Goal: Task Accomplishment & Management: Complete application form

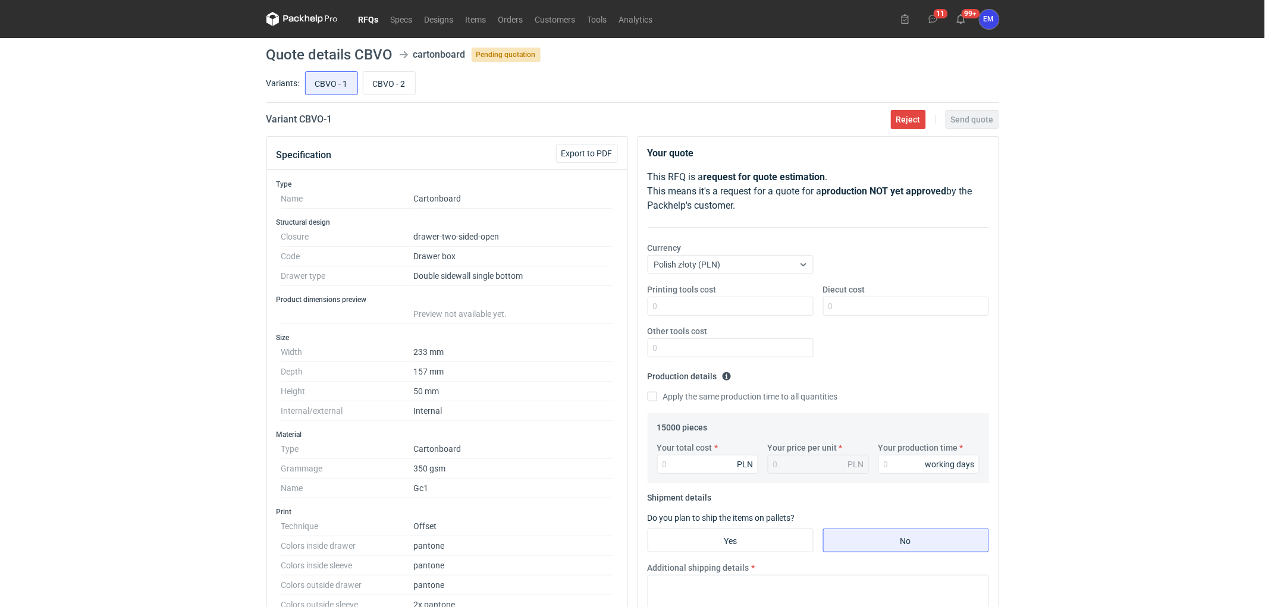
click at [1126, 290] on div "RFQs Specs Designs Items Orders Customers Tools Analytics 11 99+ EM Ewelina Mac…" at bounding box center [632, 303] width 1265 height 607
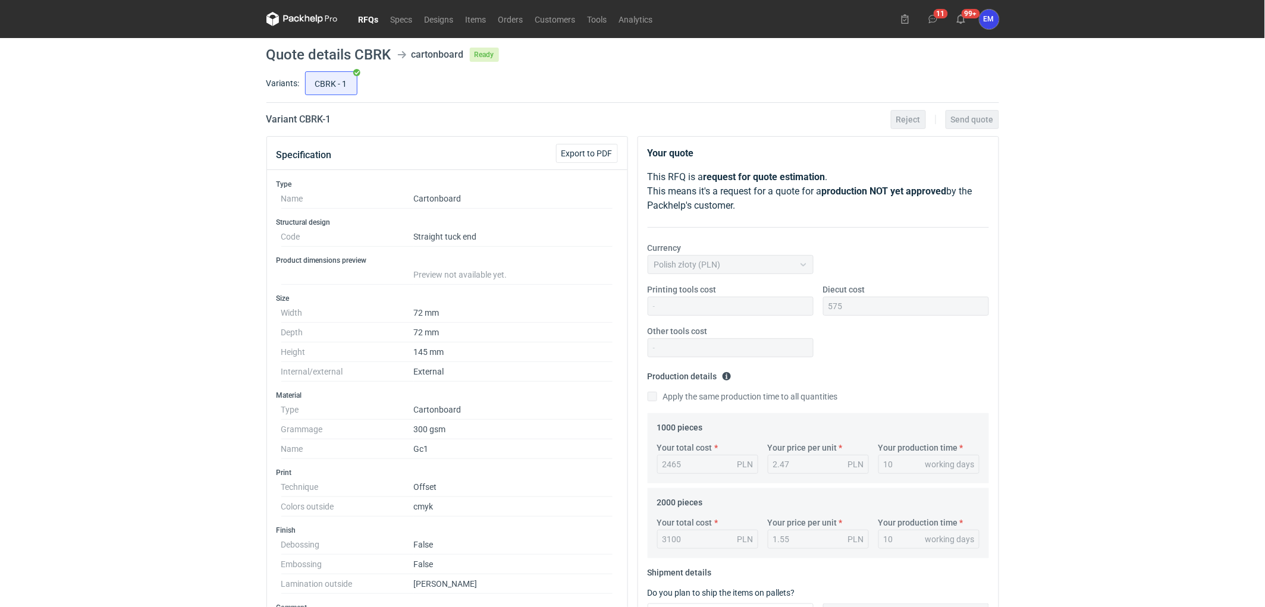
scroll to position [102, 0]
drag, startPoint x: 176, startPoint y: 241, endPoint x: 149, endPoint y: 269, distance: 39.1
click at [149, 269] on div "RFQs Specs Designs Items Orders Customers Tools Analytics 11 99+ EM Ewelina Mac…" at bounding box center [632, 303] width 1265 height 607
click at [216, 229] on div "RFQs Specs Designs Items Orders Customers Tools Analytics 11 99+ EM Ewelina Mac…" at bounding box center [632, 303] width 1265 height 607
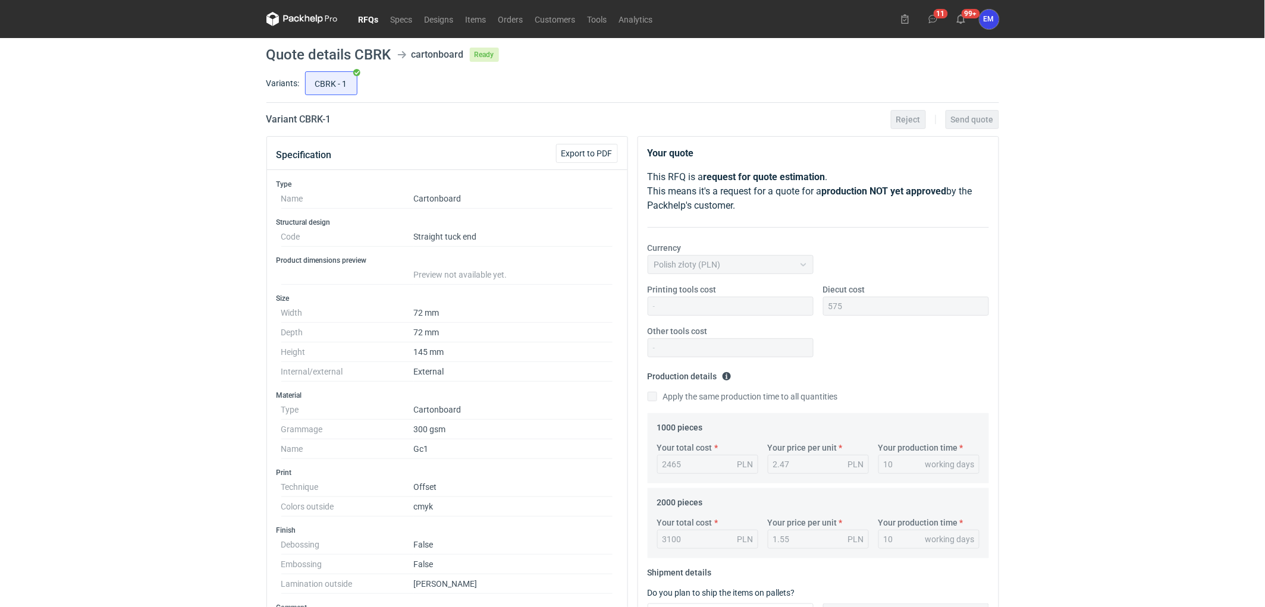
click at [57, 177] on div "RFQs Specs Designs Items Orders Customers Tools Analytics 11 99+ EM Ewelina Mac…" at bounding box center [632, 303] width 1265 height 607
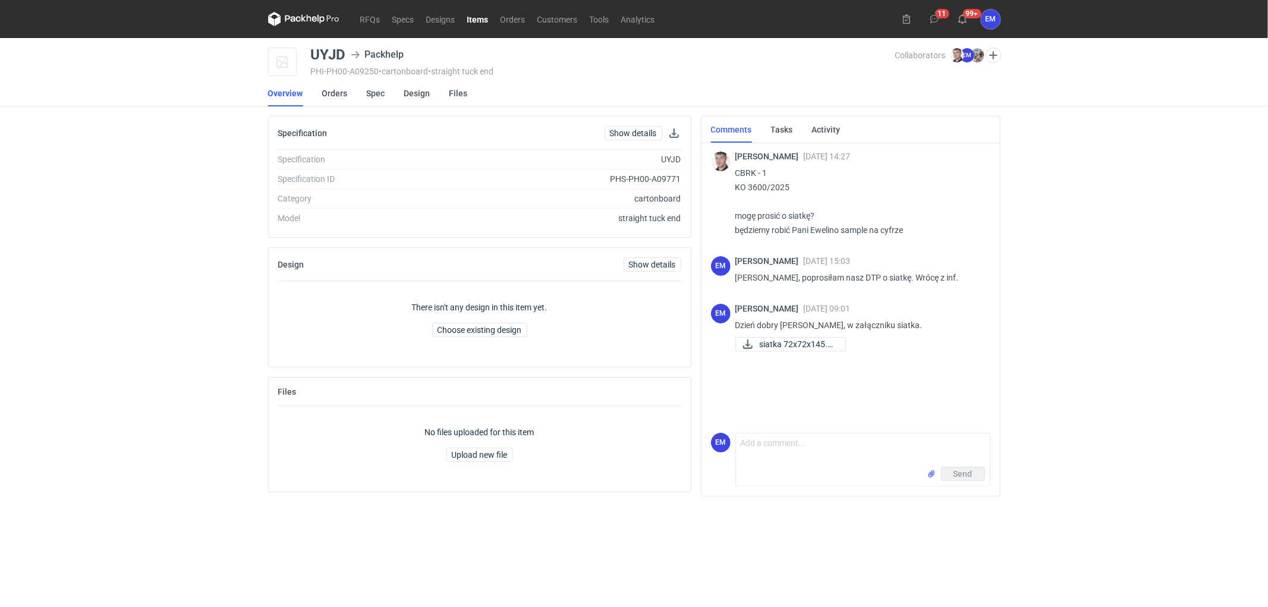
click at [157, 277] on div "RFQs Specs Designs Items Orders Customers Tools Analytics 11 99+ EM Ewelina Mac…" at bounding box center [634, 303] width 1268 height 607
click at [168, 177] on div "RFQs Specs Designs Items Orders Customers Tools Analytics 11 99+ EM Ewelina Mac…" at bounding box center [634, 303] width 1268 height 607
click at [183, 218] on div "RFQs Specs Designs Items Orders Customers Tools Analytics 11 99+ EM Ewelina Mac…" at bounding box center [634, 303] width 1268 height 607
click at [1112, 324] on div "RFQs Specs Designs Items Orders Customers Tools Analytics 11 99+ EM Ewelina Mac…" at bounding box center [634, 303] width 1268 height 607
click at [88, 295] on div "RFQs Specs Designs Items Orders Customers Tools Analytics 11 99+ EM Ewelina Mac…" at bounding box center [634, 303] width 1268 height 607
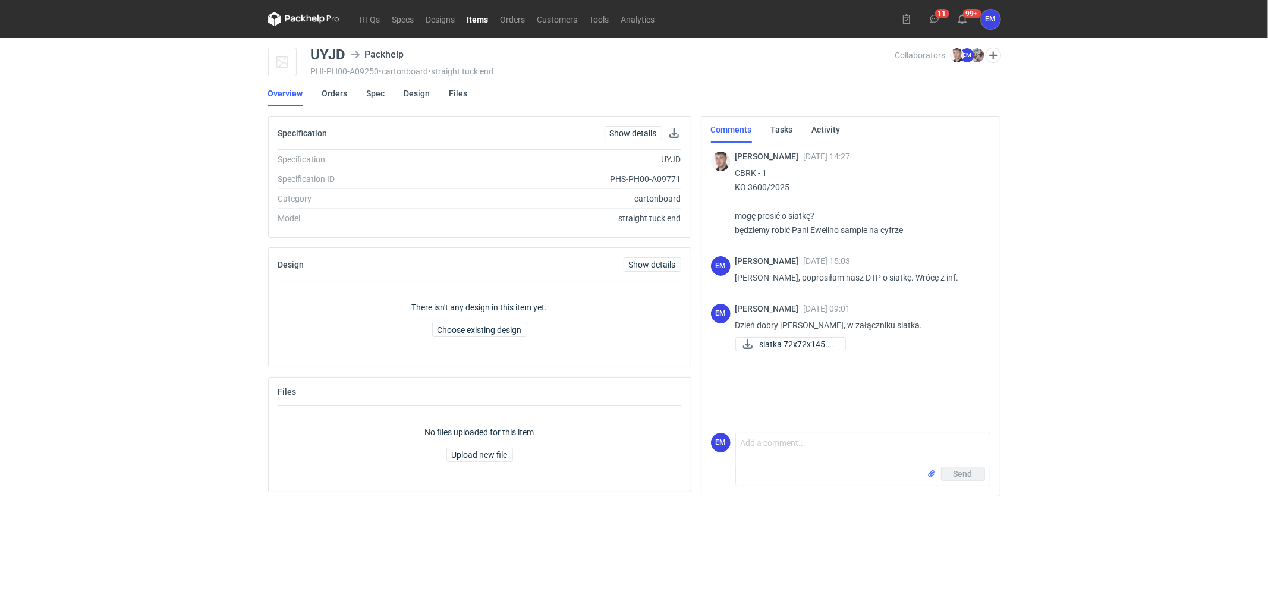
click at [1095, 271] on div "RFQs Specs Designs Items Orders Customers Tools Analytics 11 99+ EM Ewelina Mac…" at bounding box center [634, 303] width 1268 height 607
drag, startPoint x: 718, startPoint y: 633, endPoint x: 113, endPoint y: 237, distance: 723.3
click at [113, 237] on div "RFQs Specs Designs Items Orders Customers Tools Analytics 11 99+ EM Ewelina Mac…" at bounding box center [634, 303] width 1268 height 607
drag, startPoint x: 0, startPoint y: 162, endPoint x: 4, endPoint y: 156, distance: 6.9
click at [4, 156] on div "RFQs Specs Designs Items Orders Customers Tools Analytics 11 99+ EM Ewelina Mac…" at bounding box center [634, 303] width 1268 height 607
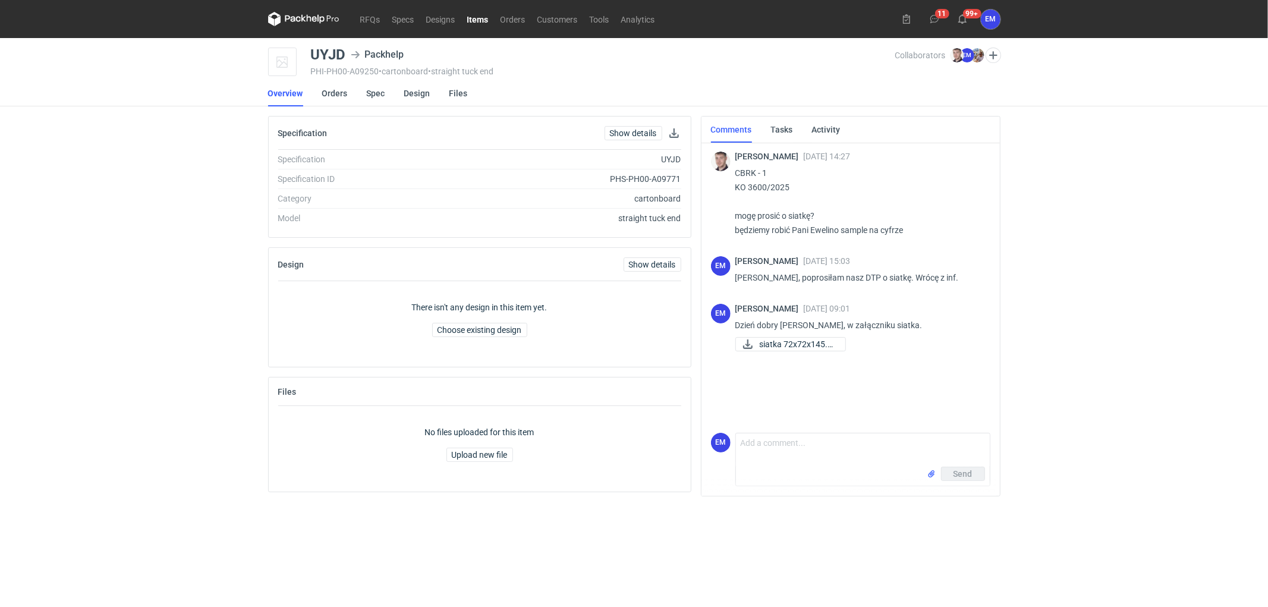
click at [1193, 169] on div "RFQs Specs Designs Items Orders Customers Tools Analytics 11 99+ EM Ewelina Mac…" at bounding box center [634, 303] width 1268 height 607
click at [140, 282] on div "RFQs Specs Designs Items Orders Customers Tools Analytics 11 99+ EM Ewelina Mac…" at bounding box center [634, 303] width 1268 height 607
click at [1136, 232] on div "RFQs Specs Designs Items Orders Customers Tools Analytics 11 99+ EM Ewelina Mac…" at bounding box center [634, 303] width 1268 height 607
click at [1156, 198] on div "RFQs Specs Designs Items Orders Customers Tools Analytics 11 99+ EM Ewelina Mac…" at bounding box center [634, 303] width 1268 height 607
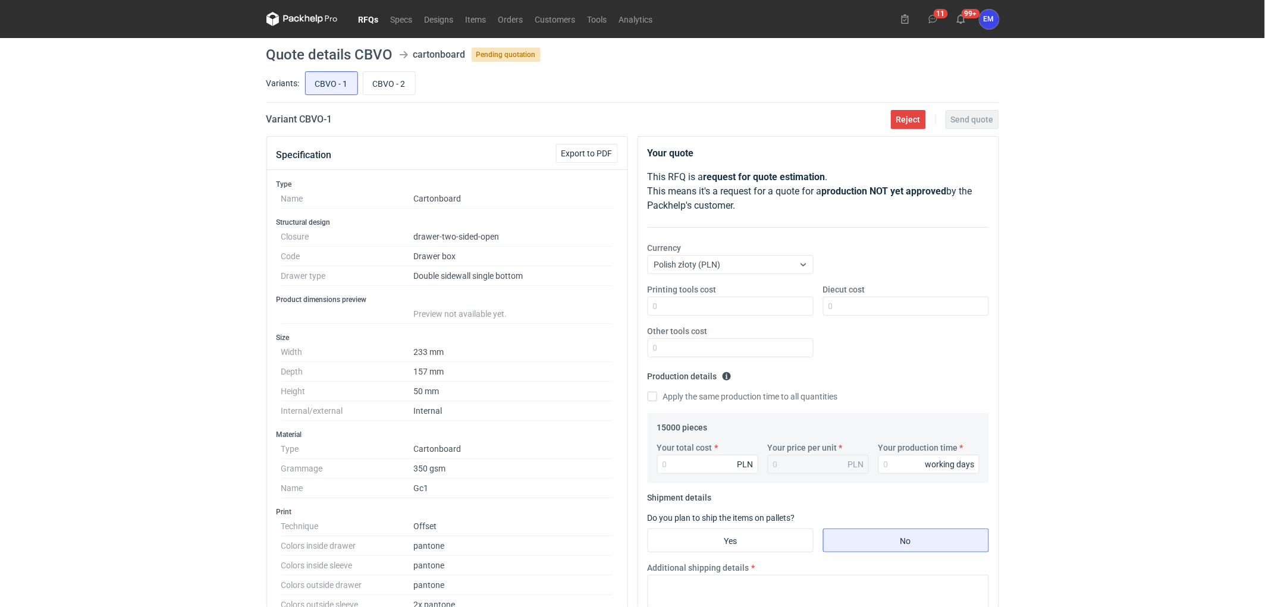
click at [1099, 166] on div "RFQs Specs Designs Items Orders Customers Tools Analytics 11 99+ EM [PERSON_NAM…" at bounding box center [632, 303] width 1265 height 607
click at [1121, 153] on div "RFQs Specs Designs Items Orders Customers Tools Analytics 11 99+ EM [PERSON_NAM…" at bounding box center [632, 303] width 1265 height 607
drag, startPoint x: 61, startPoint y: 329, endPoint x: 74, endPoint y: 342, distance: 18.1
click at [71, 325] on div "RFQs Specs Designs Items Orders Customers Tools Analytics 11 99+ EM [PERSON_NAM…" at bounding box center [632, 303] width 1265 height 607
drag, startPoint x: 5, startPoint y: 352, endPoint x: 57, endPoint y: 337, distance: 54.4
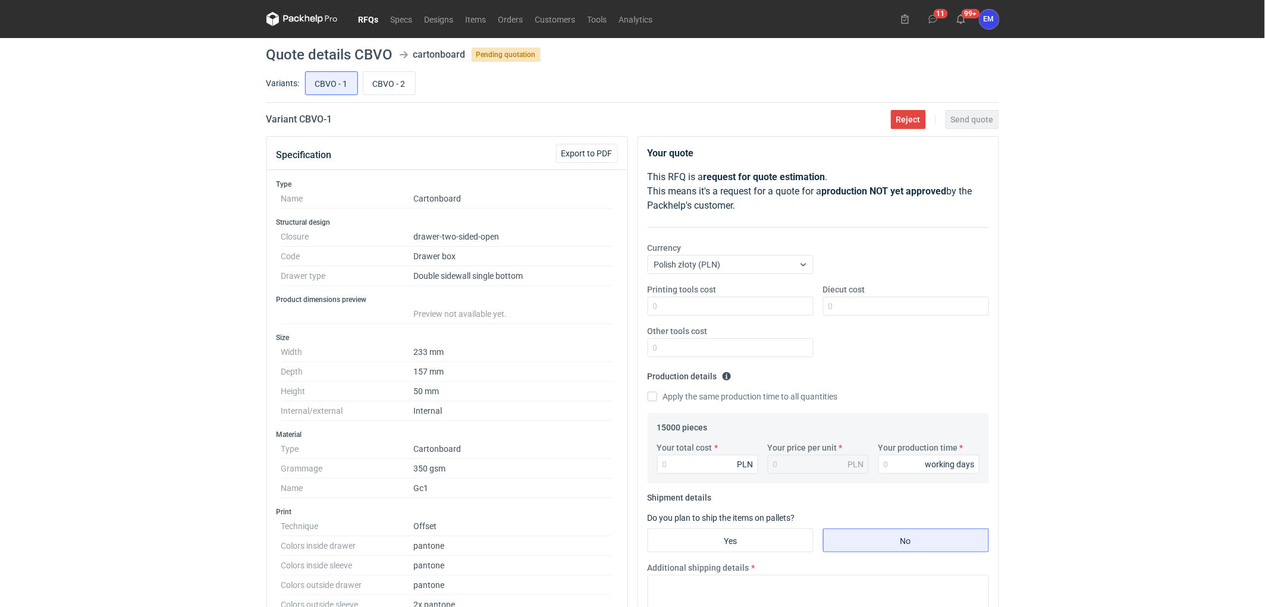
click at [46, 346] on div "RFQs Specs Designs Items Orders Customers Tools Analytics 11 99+ EM [PERSON_NAM…" at bounding box center [632, 303] width 1265 height 607
click at [140, 258] on div "RFQs Specs Designs Items Orders Customers Tools Analytics 11 99+ EM [PERSON_NAM…" at bounding box center [632, 303] width 1265 height 607
click at [176, 272] on div "RFQs Specs Designs Items Orders Customers Tools Analytics 11 99+ EM [PERSON_NAM…" at bounding box center [632, 303] width 1265 height 607
click at [187, 245] on div "RFQs Specs Designs Items Orders Customers Tools Analytics 11 99+ EM [PERSON_NAM…" at bounding box center [632, 303] width 1265 height 607
click at [1158, 194] on div "RFQs Specs Designs Items Orders Customers Tools Analytics 11 99+ EM [PERSON_NAM…" at bounding box center [632, 303] width 1265 height 607
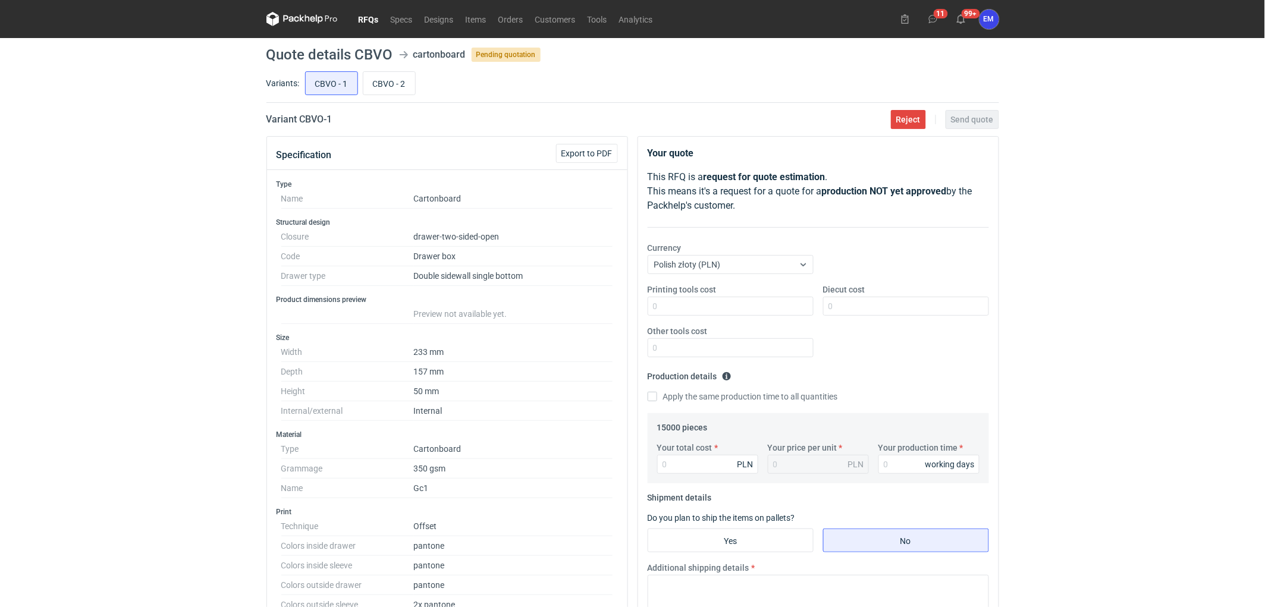
click at [102, 187] on div "RFQs Specs Designs Items Orders Customers Tools Analytics 11 99+ EM [PERSON_NAM…" at bounding box center [632, 303] width 1265 height 607
click at [147, 155] on div "RFQs Specs Designs Items Orders Customers Tools Analytics 11 99+ EM [PERSON_NAM…" at bounding box center [632, 303] width 1265 height 607
click at [70, 222] on div "RFQs Specs Designs Items Orders Customers Tools Analytics 11 99+ EM [PERSON_NAM…" at bounding box center [632, 303] width 1265 height 607
click at [890, 308] on input "Diecut cost" at bounding box center [906, 306] width 166 height 19
type input "880"
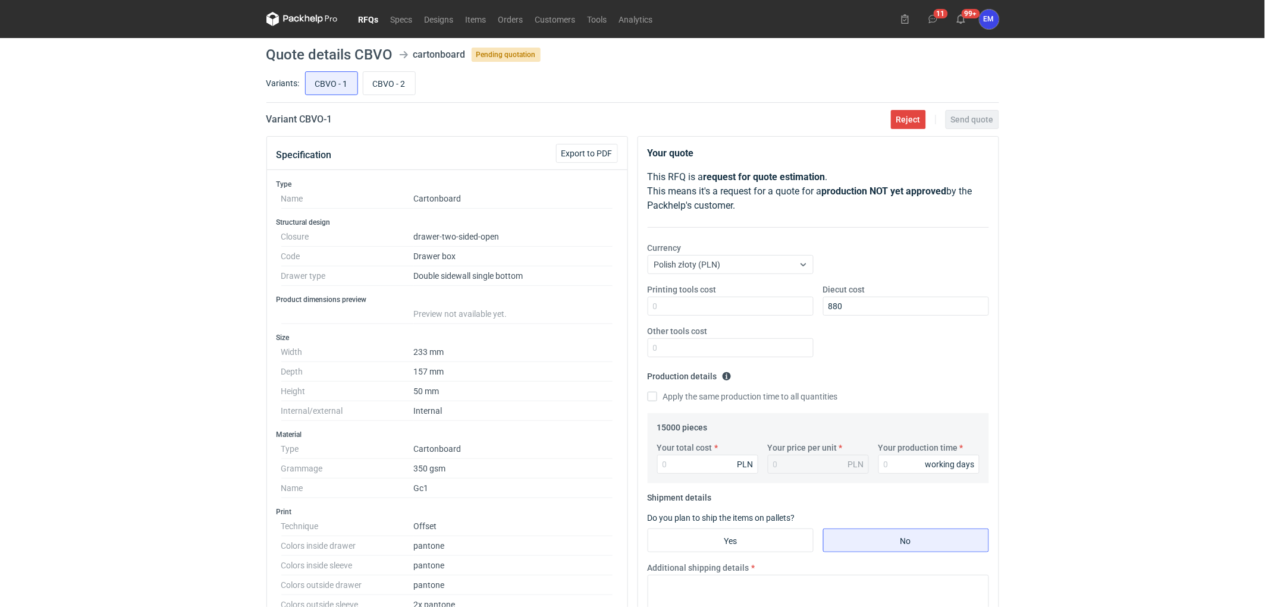
click at [1170, 279] on div "RFQs Specs Designs Items Orders Customers Tools Analytics 11 99+ EM [PERSON_NAM…" at bounding box center [632, 303] width 1265 height 607
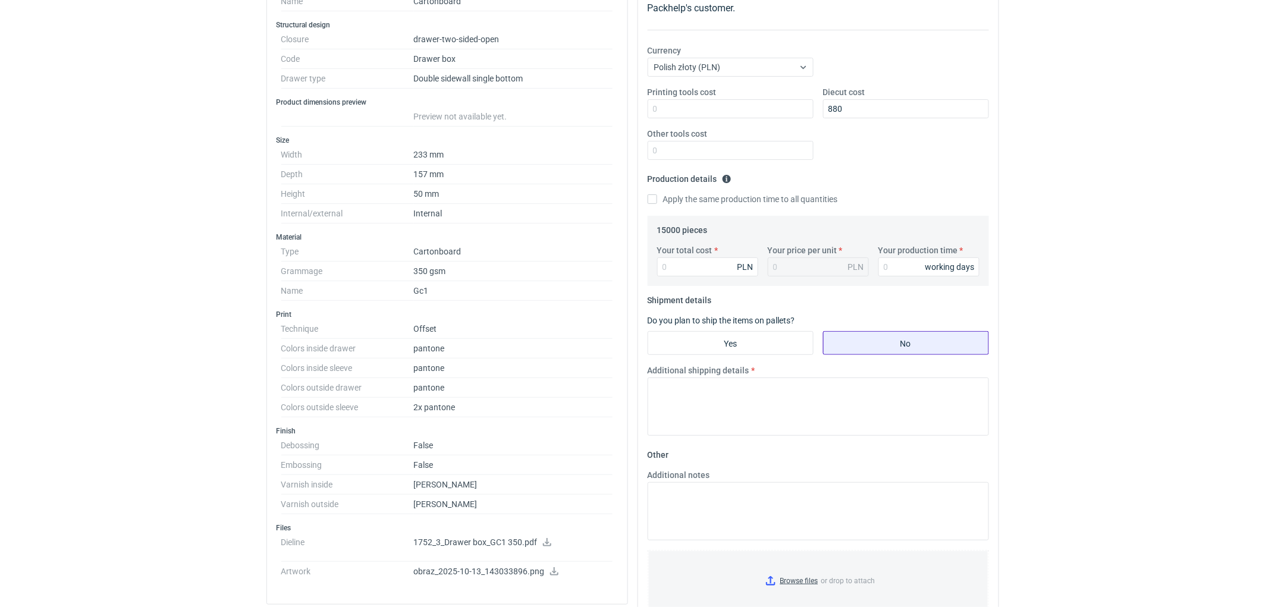
scroll to position [198, 0]
click at [885, 260] on input "Your production time" at bounding box center [928, 266] width 101 height 19
type input "10"
drag, startPoint x: 1143, startPoint y: 283, endPoint x: 777, endPoint y: 280, distance: 365.7
click at [1128, 283] on div "RFQs Specs Designs Items Orders Customers Tools Analytics 11 99+ EM [PERSON_NAM…" at bounding box center [632, 105] width 1265 height 607
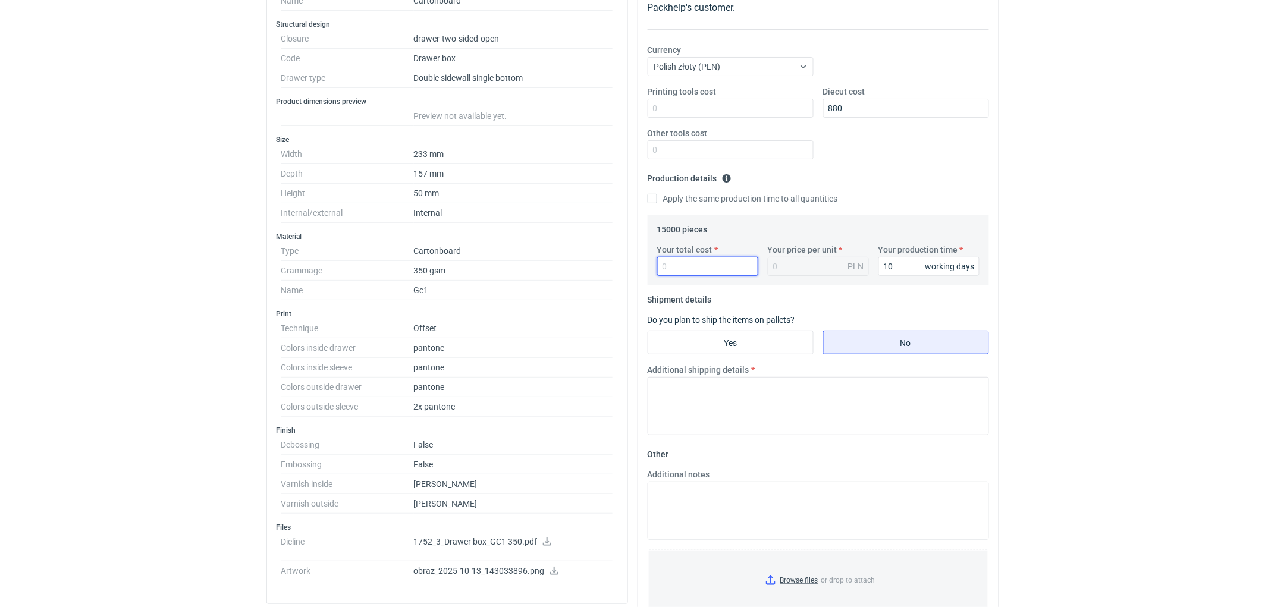
click at [678, 271] on input "Your total cost" at bounding box center [707, 266] width 101 height 19
click at [709, 266] on input "Your total cost" at bounding box center [707, 266] width 101 height 19
type input "37500"
type input "2.5"
type input "37500"
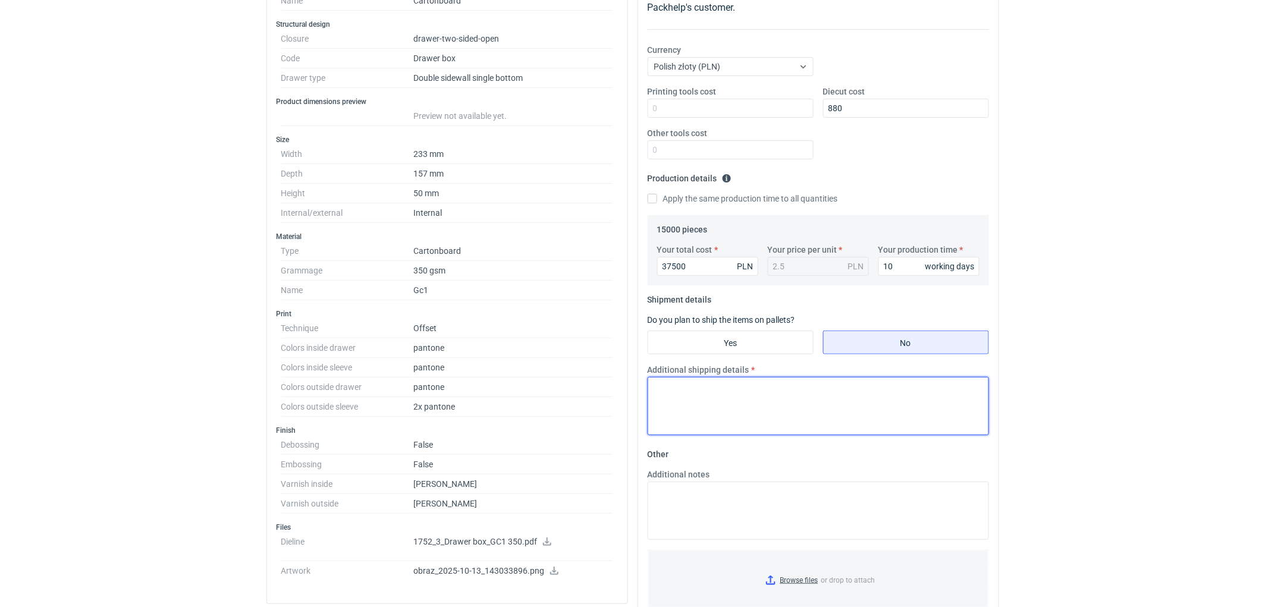
click at [766, 394] on textarea "Additional shipping details" at bounding box center [817, 406] width 341 height 58
click at [875, 391] on textarea "Wstępnie zakładamy nastepujące pakowanie -" at bounding box center [817, 406] width 341 height 58
type textarea "Wstępnie zakładamy nastepujące pakowanie - 11 palet euro."
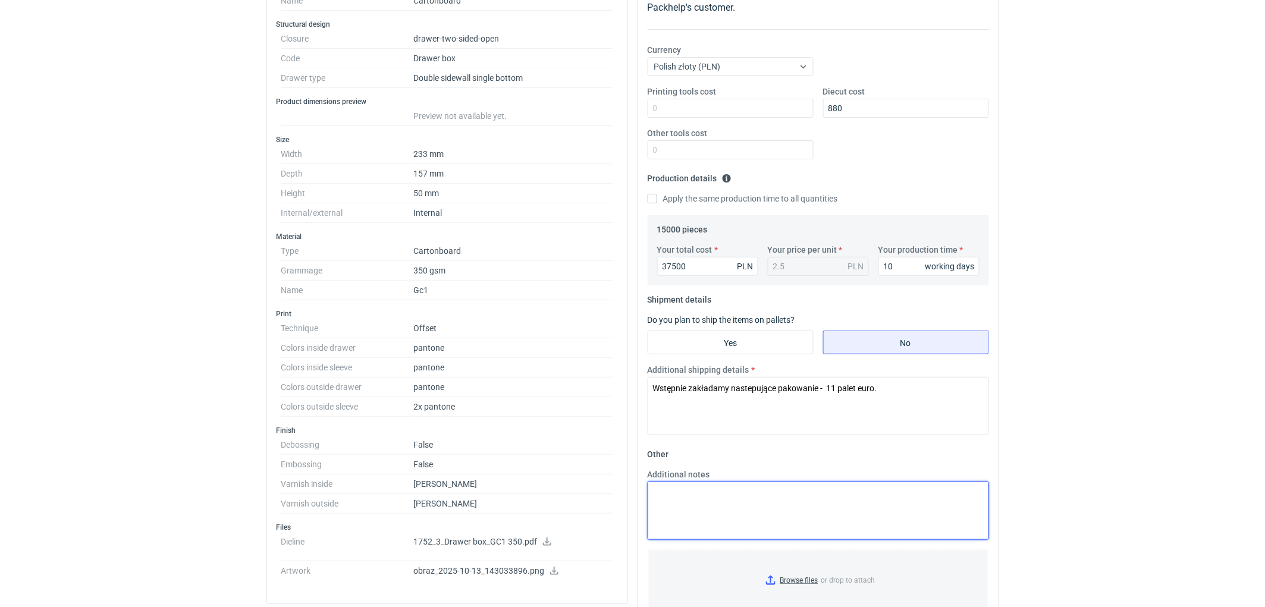
click at [723, 498] on textarea "Additional notes" at bounding box center [817, 511] width 341 height 58
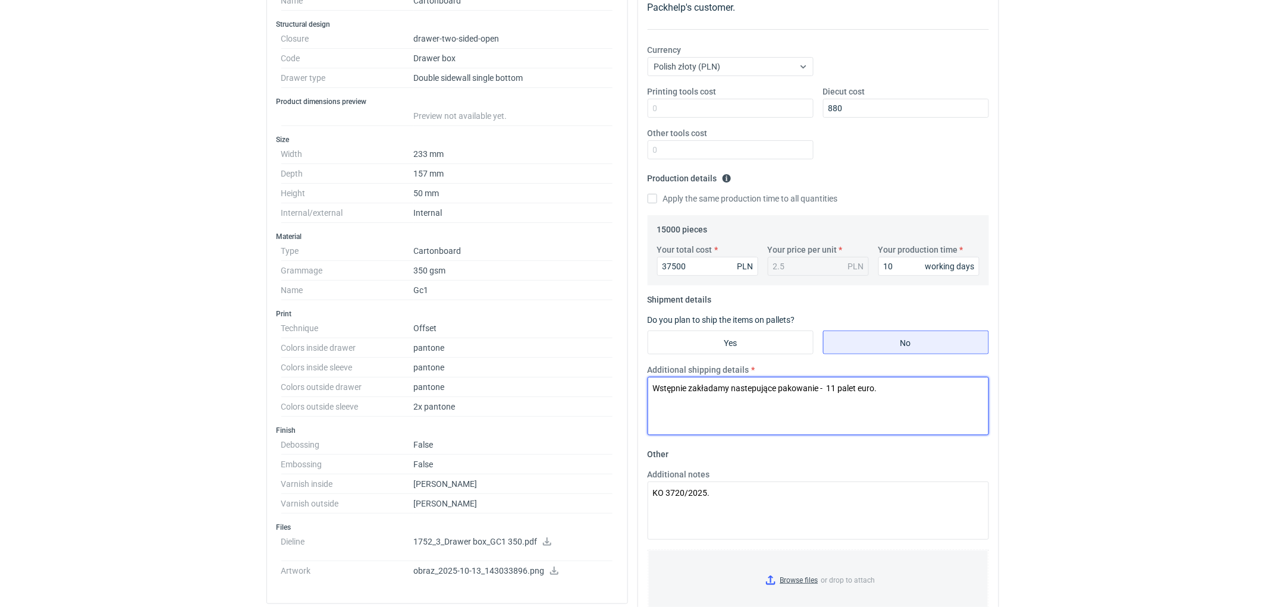
click at [893, 394] on textarea "Wstępnie zakładamy nastepujące pakowanie - 11 palet euro." at bounding box center [817, 406] width 341 height 58
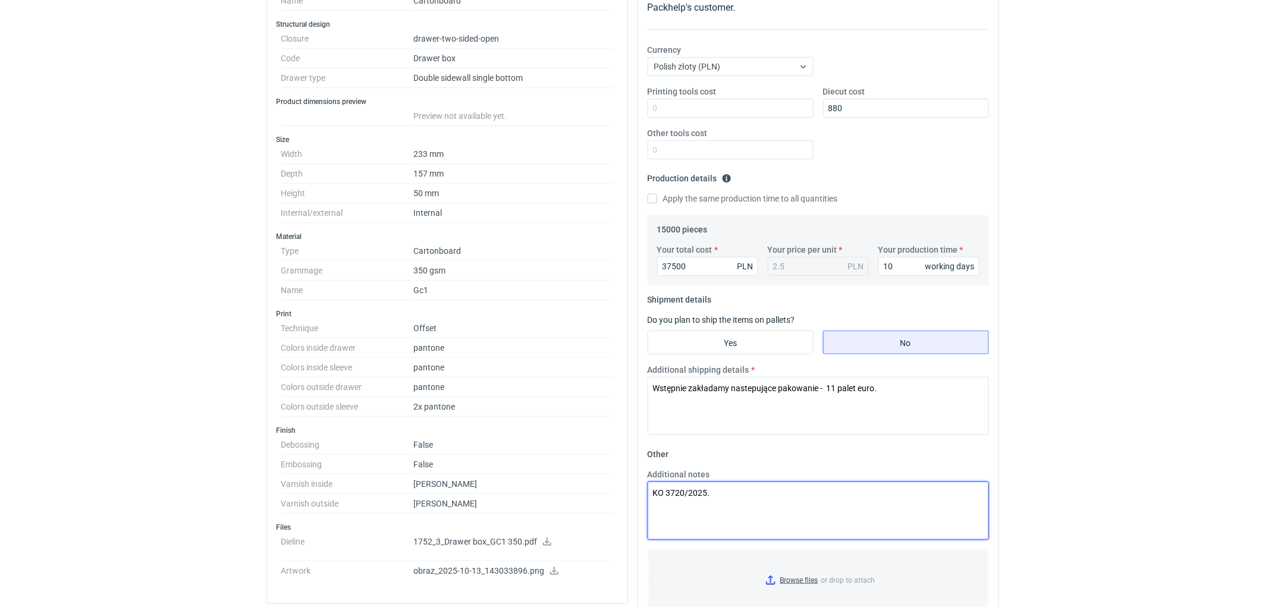
click at [741, 506] on textarea "KO 3720/2025." at bounding box center [817, 511] width 341 height 58
click at [722, 485] on textarea "KO 3720/2025." at bounding box center [817, 511] width 341 height 58
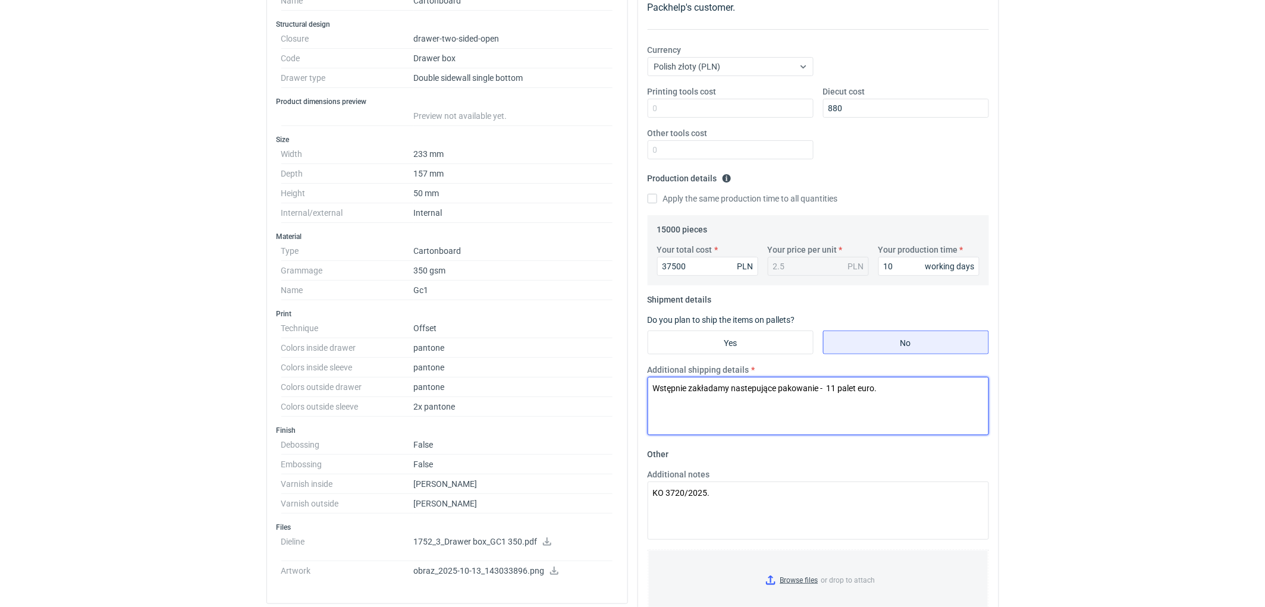
click at [901, 383] on textarea "Wstępnie zakładamy nastepujące pakowanie - 11 palet euro." at bounding box center [817, 406] width 341 height 58
drag, startPoint x: 939, startPoint y: 405, endPoint x: 656, endPoint y: 536, distance: 311.5
click at [919, 417] on textarea "Wstępnie zakładamy nastepujące pakowanie - 11 palet euro." at bounding box center [817, 406] width 341 height 58
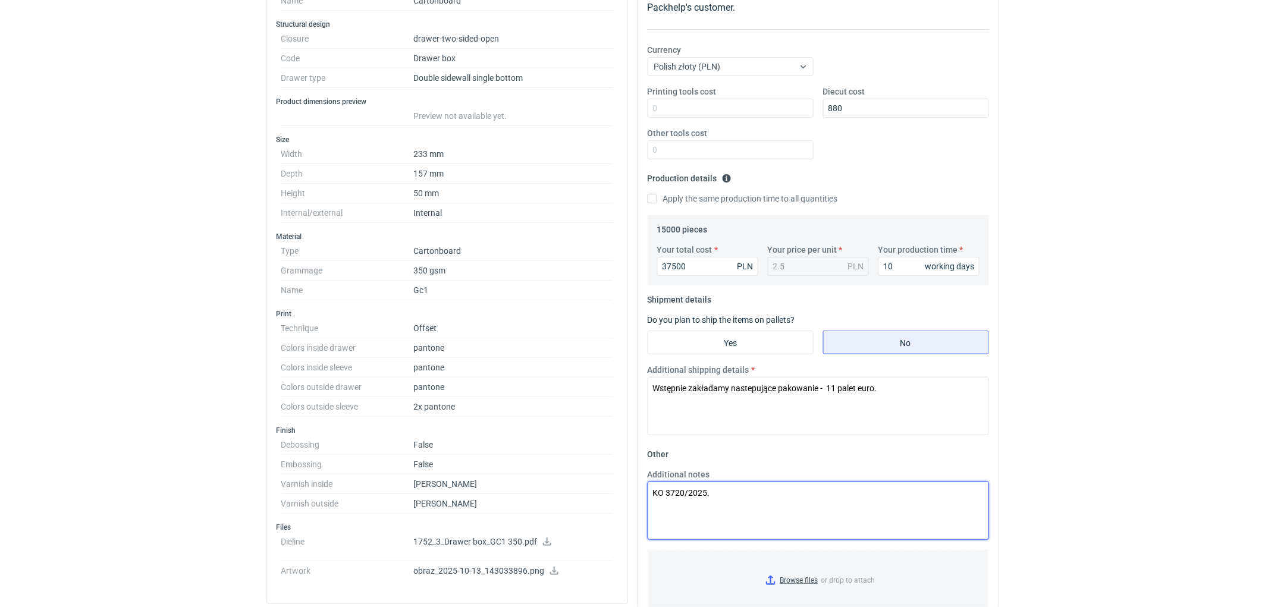
click at [757, 502] on textarea "KO 3720/2025." at bounding box center [817, 511] width 341 height 58
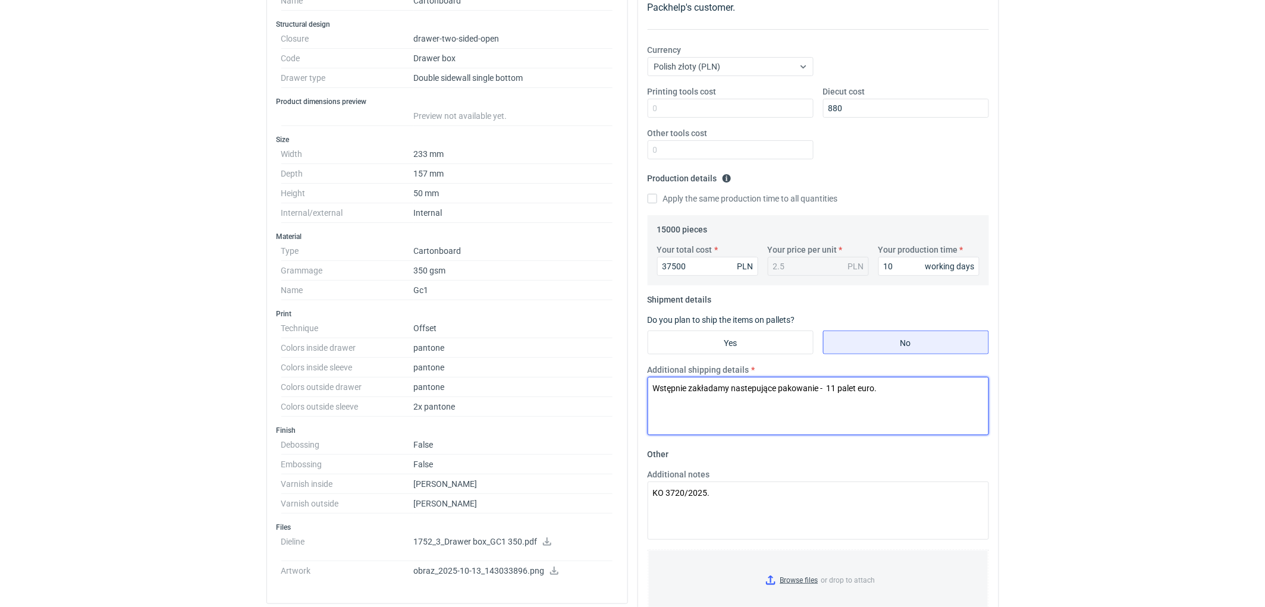
click at [908, 388] on textarea "Wstępnie zakładamy nastepujące pakowanie - 11 palet euro." at bounding box center [817, 406] width 341 height 58
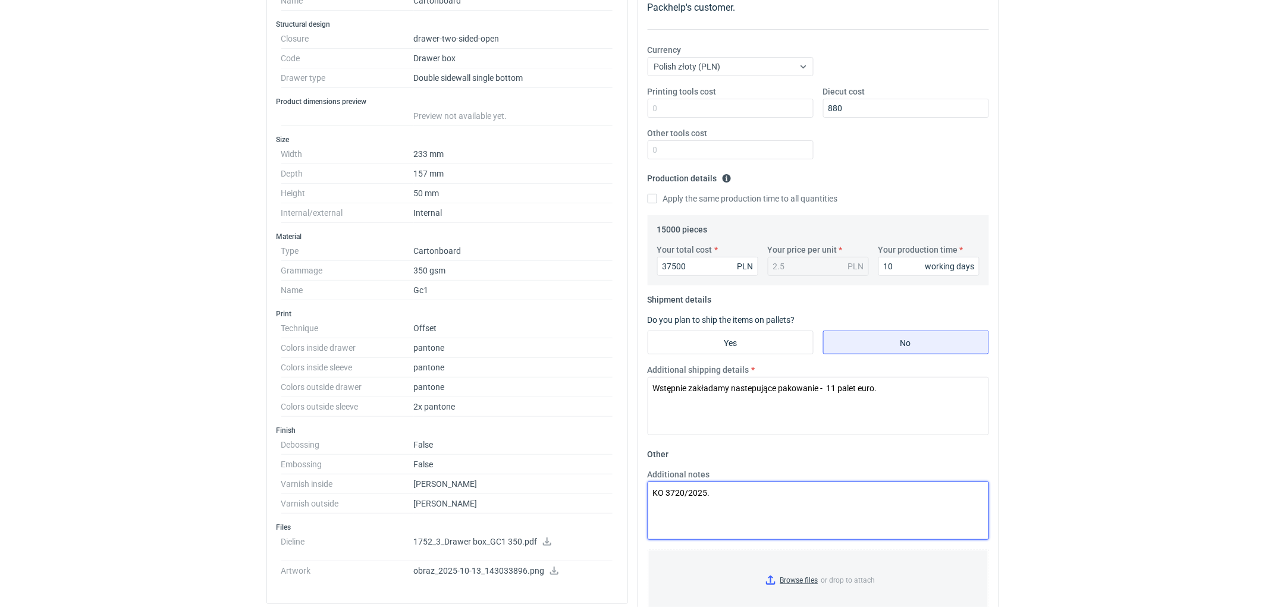
click at [771, 485] on textarea "KO 3720/2025." at bounding box center [817, 511] width 341 height 58
click at [714, 504] on textarea "KO 3720/2025. W ofer" at bounding box center [817, 511] width 341 height 58
click at [906, 503] on textarea "KO 3720/2025. W ofercie uwzględniono naklejanie taśmy dwustronnej na sleeve." at bounding box center [817, 511] width 341 height 58
click at [898, 505] on textarea "KO 3720/2025. W ofercie uwzględniono naklejanie taśmy dwustronnej na sleeve (ni…" at bounding box center [817, 511] width 341 height 58
click at [752, 523] on textarea "KO 3720/2025. W ofercie uwzględniono naklejanie taśmy dwustronnej na sleeve (sl…" at bounding box center [817, 511] width 341 height 58
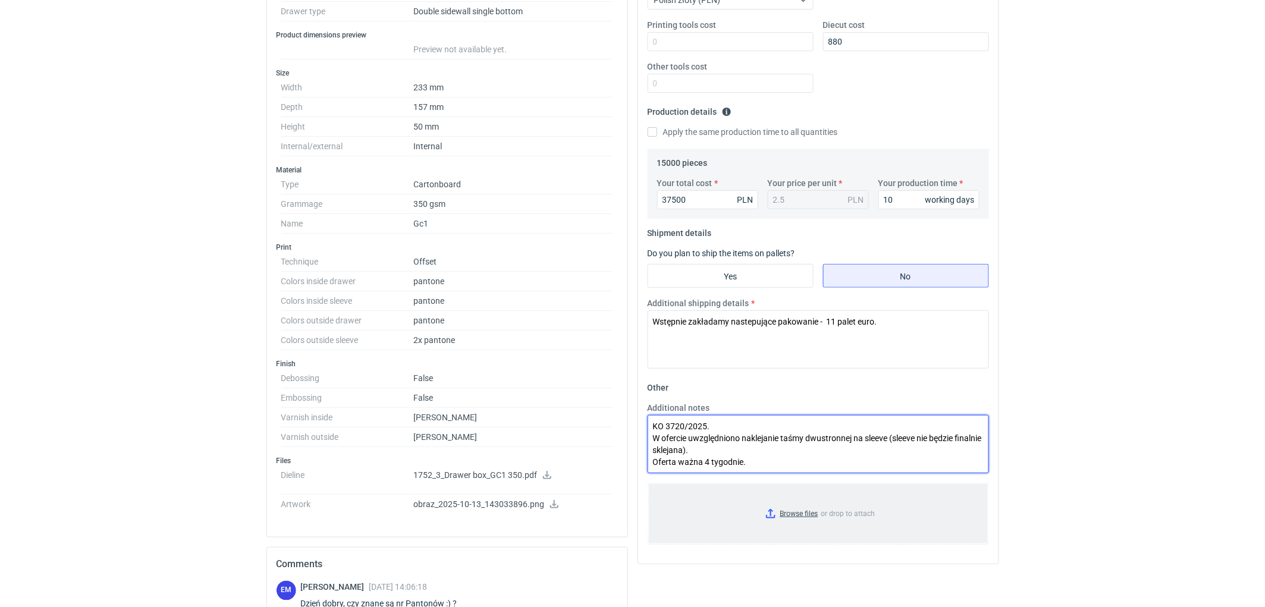
scroll to position [264, 0]
type textarea "KO 3720/2025. W ofercie uwzględniono naklejanie taśmy dwustronnej na sleeve (sl…"
click at [1258, 343] on html "RFQs Specs Designs Items Orders Customers Tools Analytics 11 99+ EM [PERSON_NAM…" at bounding box center [632, 39] width 1265 height 607
click at [1162, 343] on html "RFQs Specs Designs Items Orders Customers Tools Analytics 11 99+ EM [PERSON_NAM…" at bounding box center [632, 39] width 1265 height 607
click at [672, 200] on input "37500" at bounding box center [707, 200] width 101 height 19
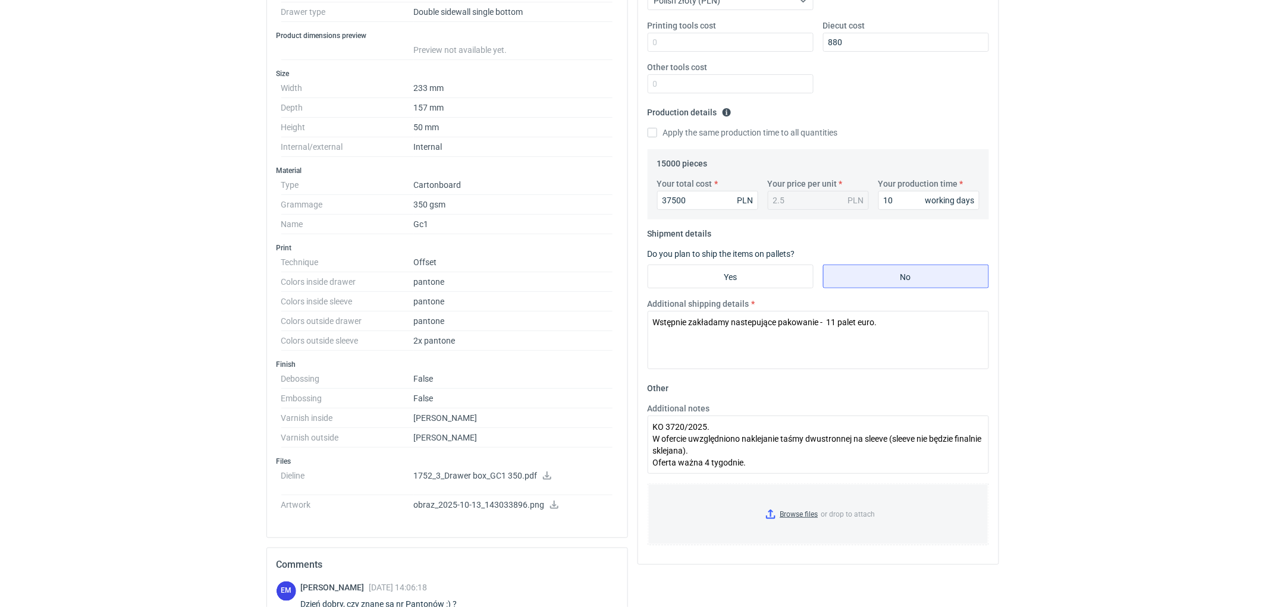
click at [1194, 271] on div "RFQs Specs Designs Items Orders Customers Tools Analytics 11 99+ EM [PERSON_NAM…" at bounding box center [632, 39] width 1265 height 607
click at [910, 343] on textarea "Wstępnie zakładamy nastepujące pakowanie - 11 palet euro." at bounding box center [817, 340] width 341 height 58
click at [835, 318] on textarea "Wstępnie zakładamy nastepujące pakowanie - 11 palet euro." at bounding box center [817, 340] width 341 height 58
type textarea "Wstępnie zakładamy nastepujące pakowanie - 11-12 palet euro."
click at [1168, 343] on html "RFQs Specs Designs Items Orders Customers Tools Analytics 11 99+ EM [PERSON_NAM…" at bounding box center [632, 39] width 1265 height 607
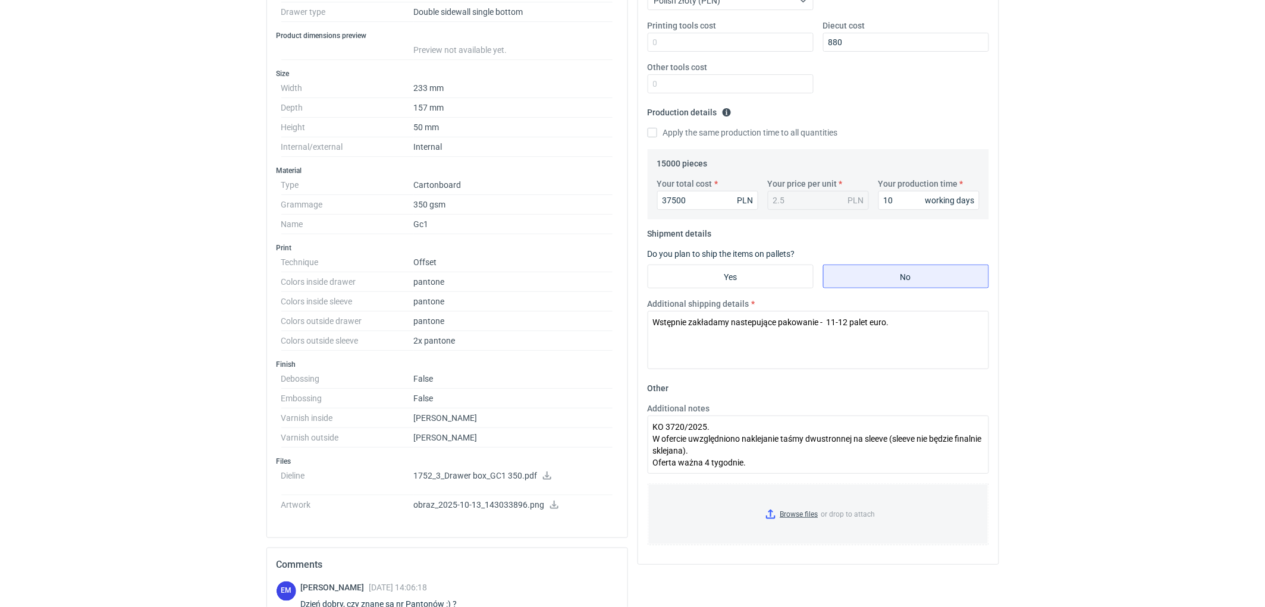
click at [1126, 343] on html "RFQs Specs Designs Items Orders Customers Tools Analytics 11 99+ EM [PERSON_NAM…" at bounding box center [632, 39] width 1265 height 607
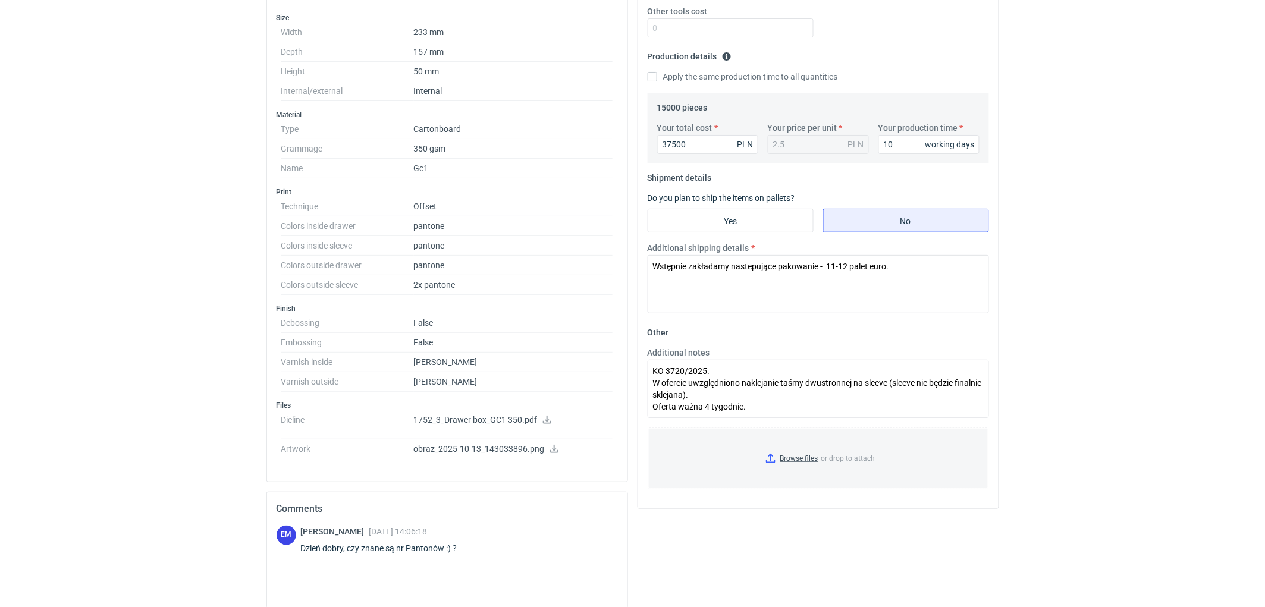
scroll to position [462, 0]
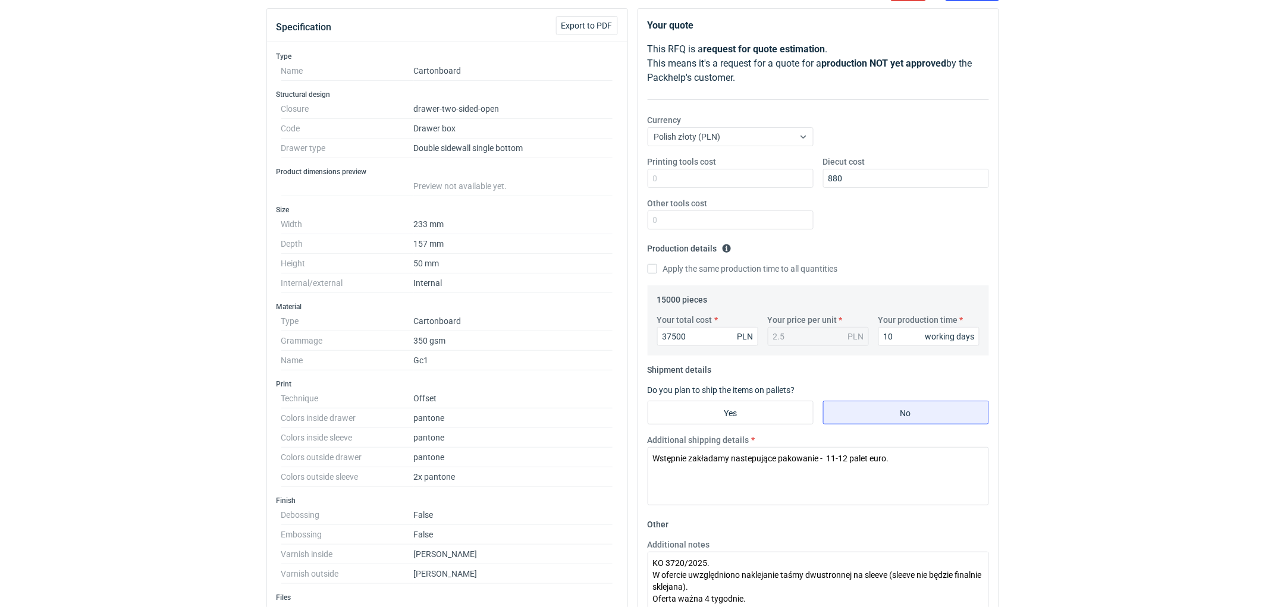
scroll to position [0, 0]
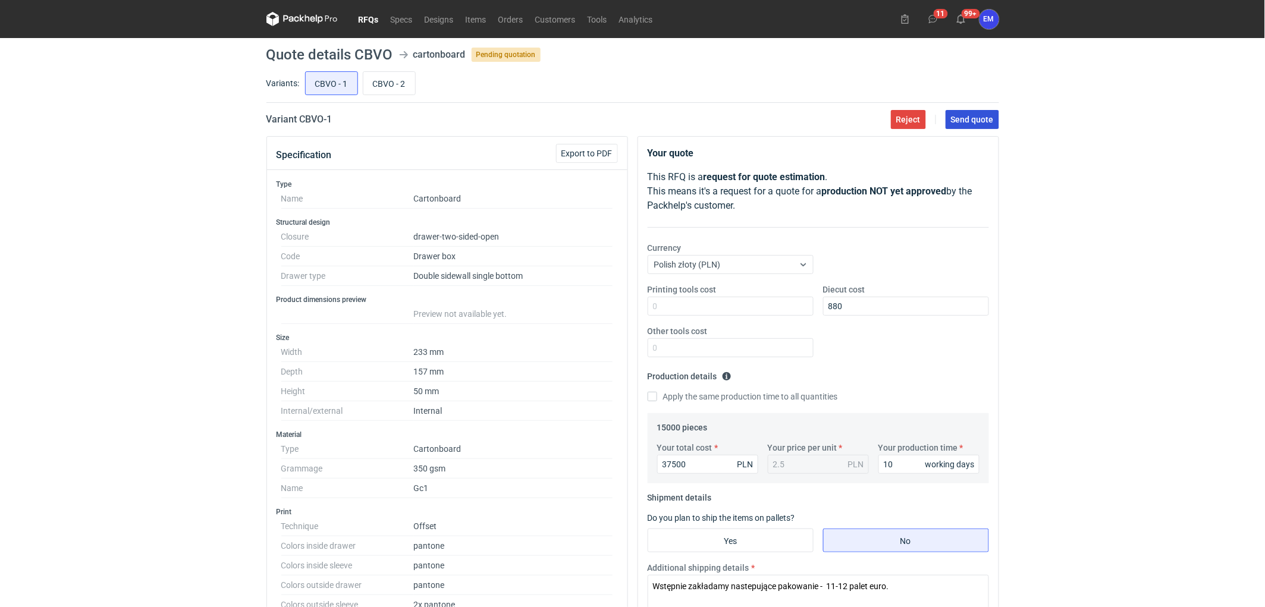
click at [993, 128] on button "Send quote" at bounding box center [972, 119] width 54 height 19
click at [381, 90] on input "CBVO - 2" at bounding box center [389, 83] width 52 height 23
radio input "true"
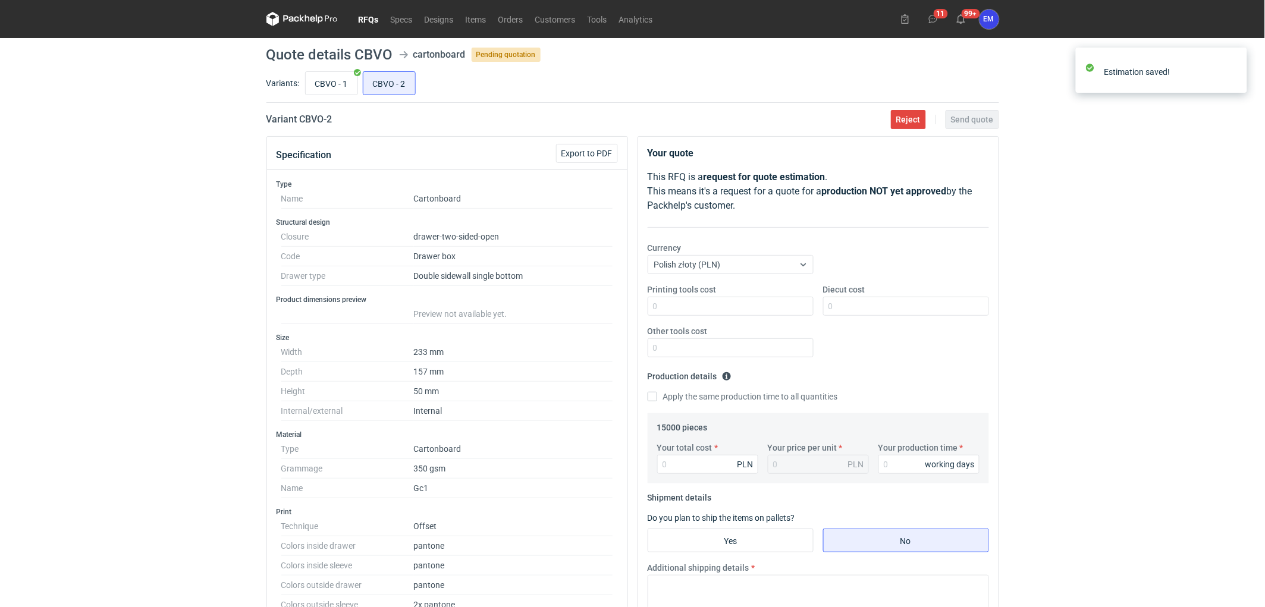
click at [139, 348] on div "RFQs Specs Designs Items Orders Customers Tools Analytics 11 99+ EM [PERSON_NAM…" at bounding box center [632, 303] width 1265 height 607
click at [69, 279] on div "RFQs Specs Designs Items Orders Customers Tools Analytics 11 99+ EM [PERSON_NAM…" at bounding box center [632, 303] width 1265 height 607
click at [1100, 266] on div "RFQs Specs Designs Items Orders Customers Tools Analytics 11 99+ EM [PERSON_NAM…" at bounding box center [632, 303] width 1265 height 607
drag, startPoint x: 1100, startPoint y: 266, endPoint x: 916, endPoint y: 193, distance: 197.5
click at [1097, 264] on div "RFQs Specs Designs Items Orders Customers Tools Analytics 11 99+ EM [PERSON_NAM…" at bounding box center [632, 303] width 1265 height 607
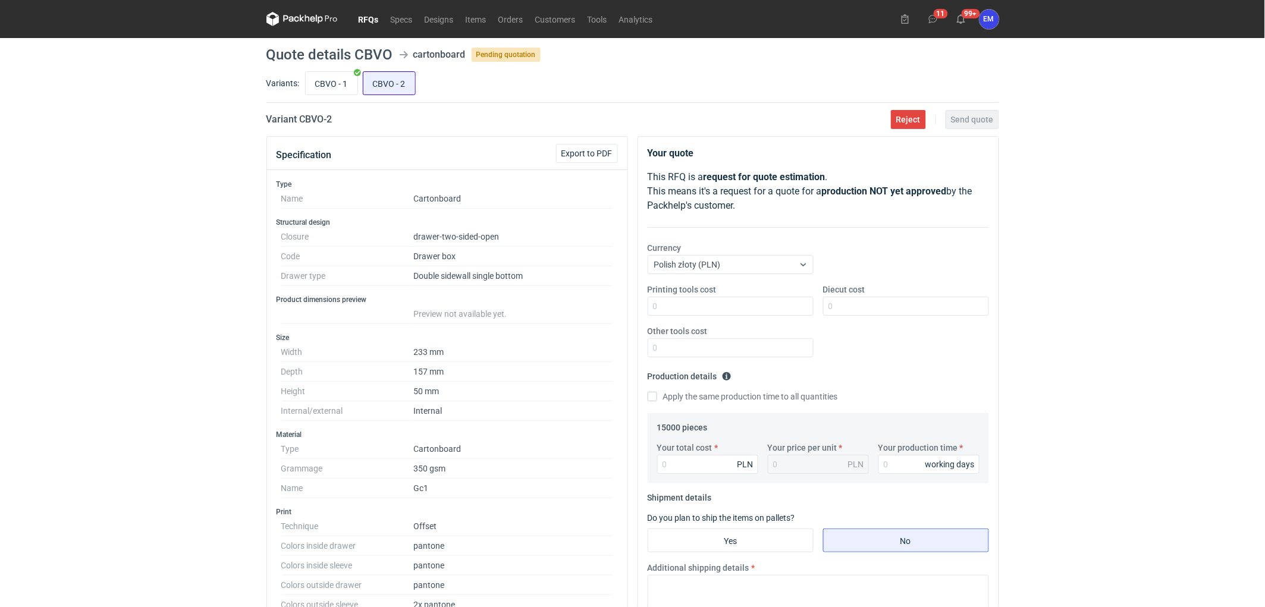
click at [369, 86] on input "CBVO - 2" at bounding box center [389, 83] width 52 height 23
click at [331, 78] on input "CBVO - 1" at bounding box center [332, 83] width 52 height 23
radio input "true"
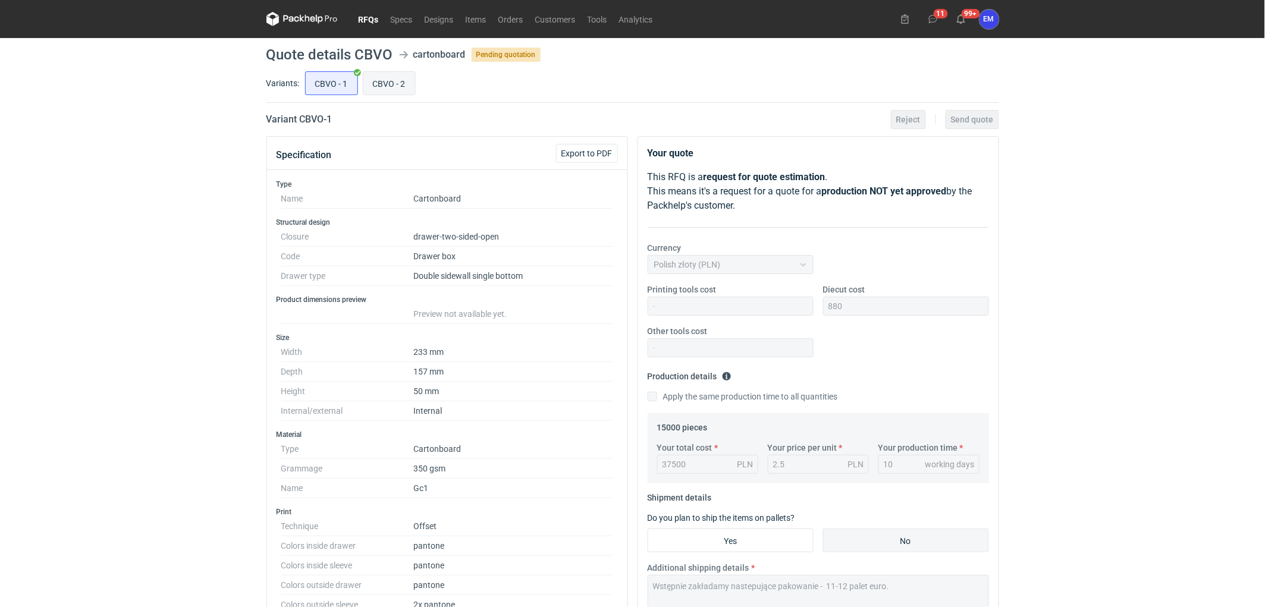
click at [388, 87] on input "CBVO - 2" at bounding box center [389, 83] width 52 height 23
radio input "true"
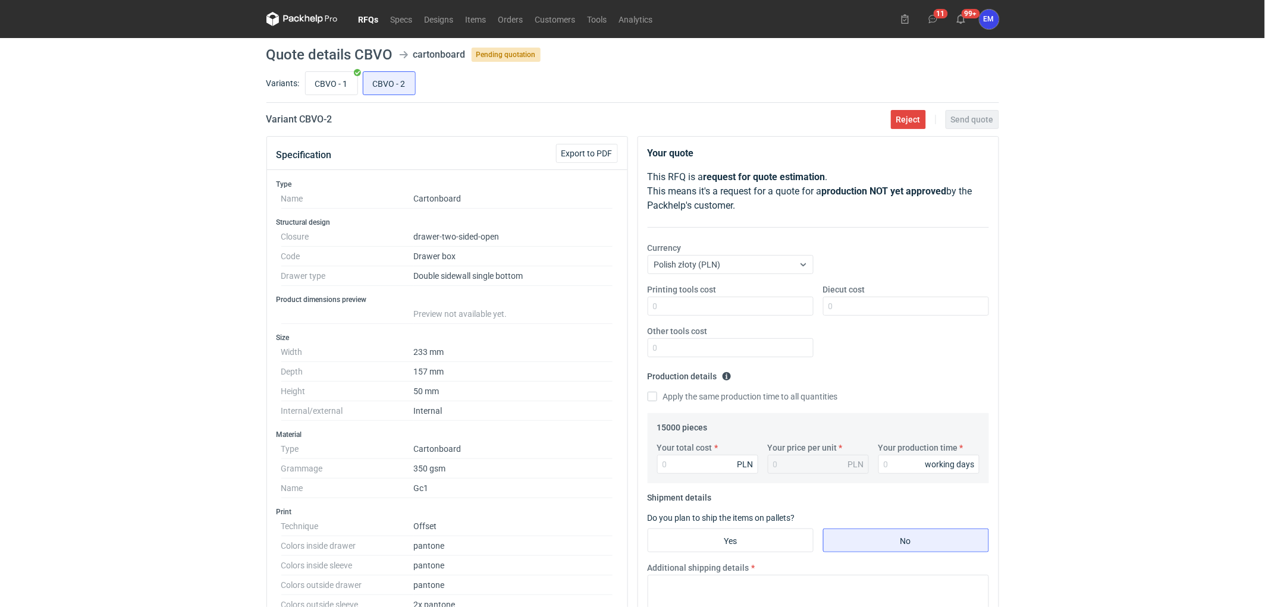
click at [1212, 361] on div "RFQs Specs Designs Items Orders Customers Tools Analytics 11 99+ EM [PERSON_NAM…" at bounding box center [632, 303] width 1265 height 607
click at [1241, 273] on div "RFQs Specs Designs Items Orders Customers Tools Analytics 11 99+ EM [PERSON_NAM…" at bounding box center [632, 303] width 1265 height 607
click at [77, 295] on div "RFQs Specs Designs Items Orders Customers Tools Analytics 11 99+ EM [PERSON_NAM…" at bounding box center [632, 303] width 1265 height 607
click at [913, 455] on input "Your production time" at bounding box center [928, 464] width 101 height 19
drag, startPoint x: 1186, startPoint y: 219, endPoint x: 1176, endPoint y: 220, distance: 10.2
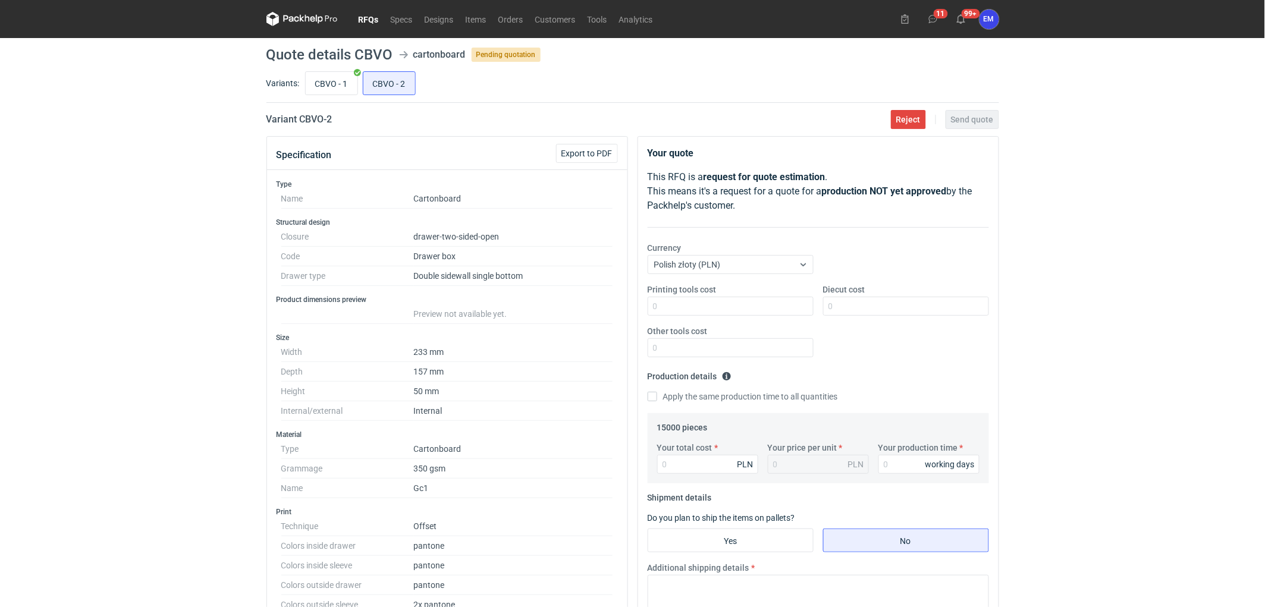
click at [1186, 219] on div "RFQs Specs Designs Items Orders Customers Tools Analytics 11 99+ EM [PERSON_NAM…" at bounding box center [632, 303] width 1265 height 607
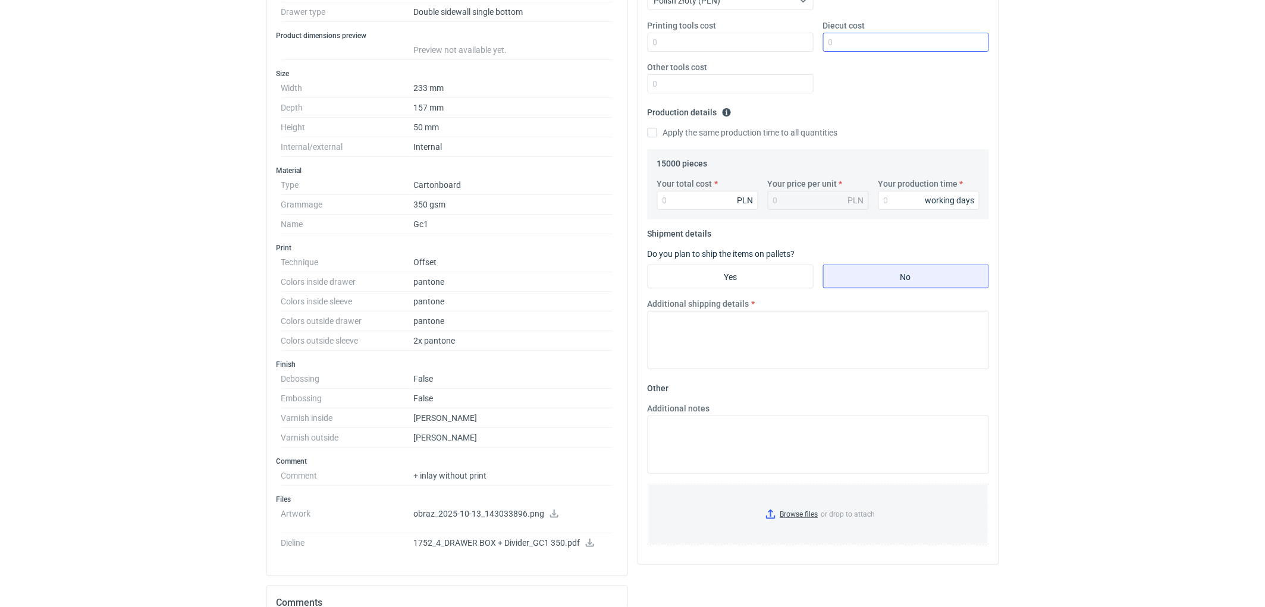
scroll to position [132, 0]
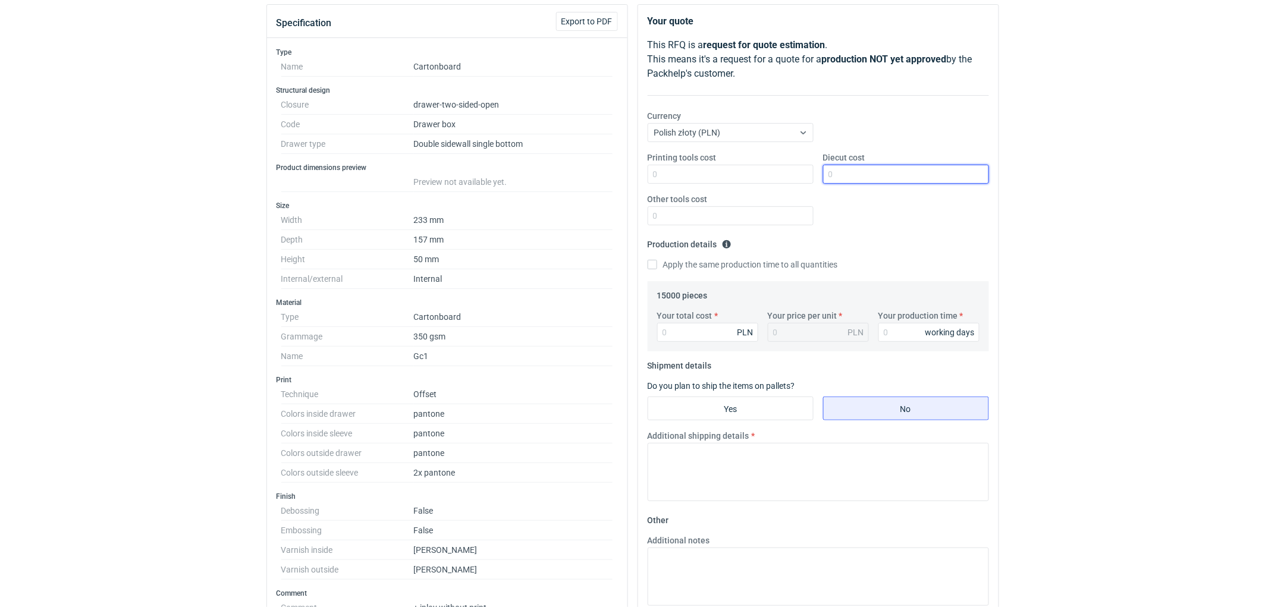
click at [898, 174] on input "Diecut cost" at bounding box center [906, 174] width 166 height 19
type input "1235"
click at [1081, 203] on div "RFQs Specs Designs Items Orders Customers Tools Analytics 11 99+ EM [PERSON_NAM…" at bounding box center [632, 171] width 1265 height 607
click at [718, 328] on input "Your total cost" at bounding box center [707, 332] width 101 height 19
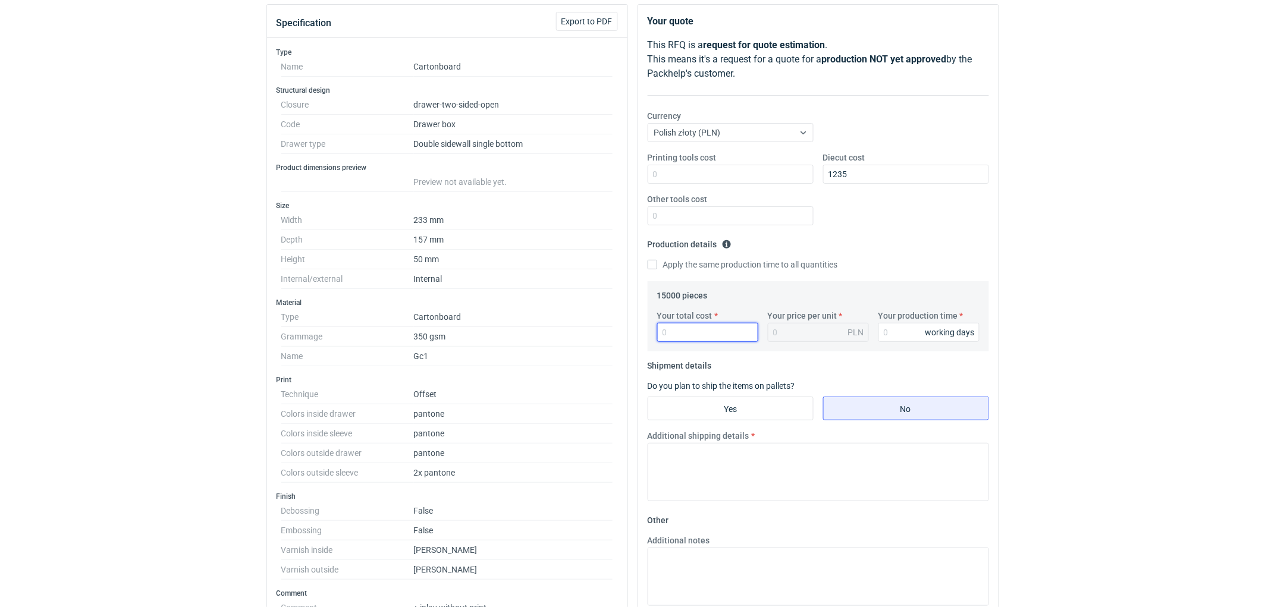
click at [712, 329] on input "Your total cost" at bounding box center [707, 332] width 101 height 19
type input "515"
type input "0.03"
type input "5"
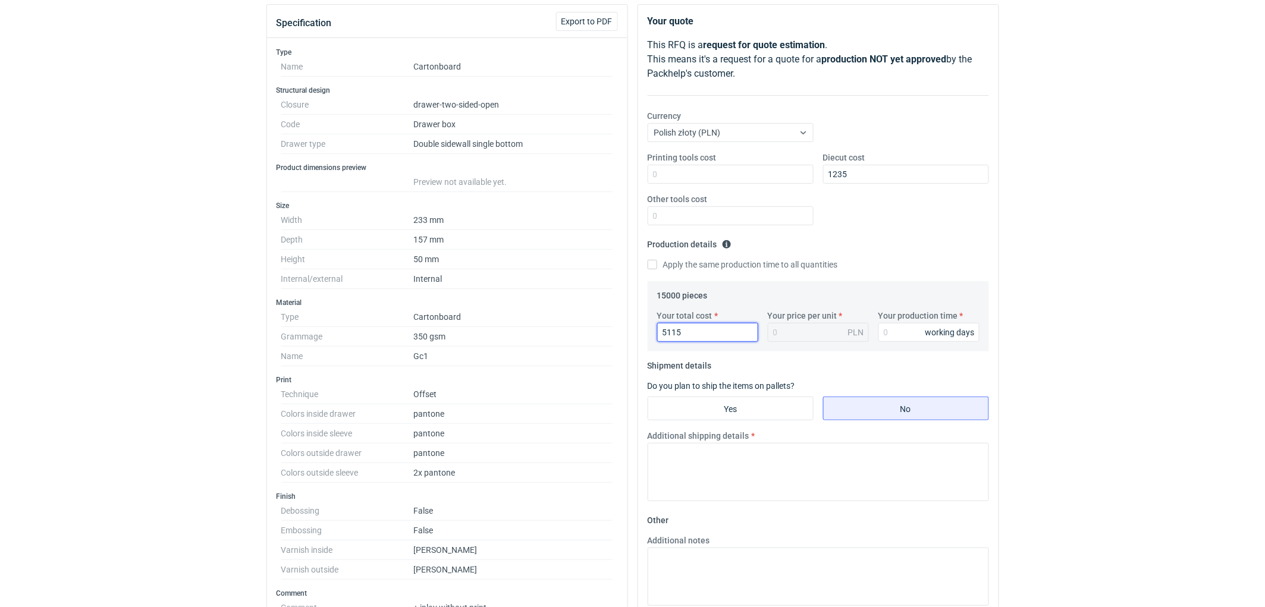
type input "51150"
type input "3.41"
type input "51150"
click at [895, 334] on input "Your production time" at bounding box center [928, 332] width 101 height 19
type input "10"
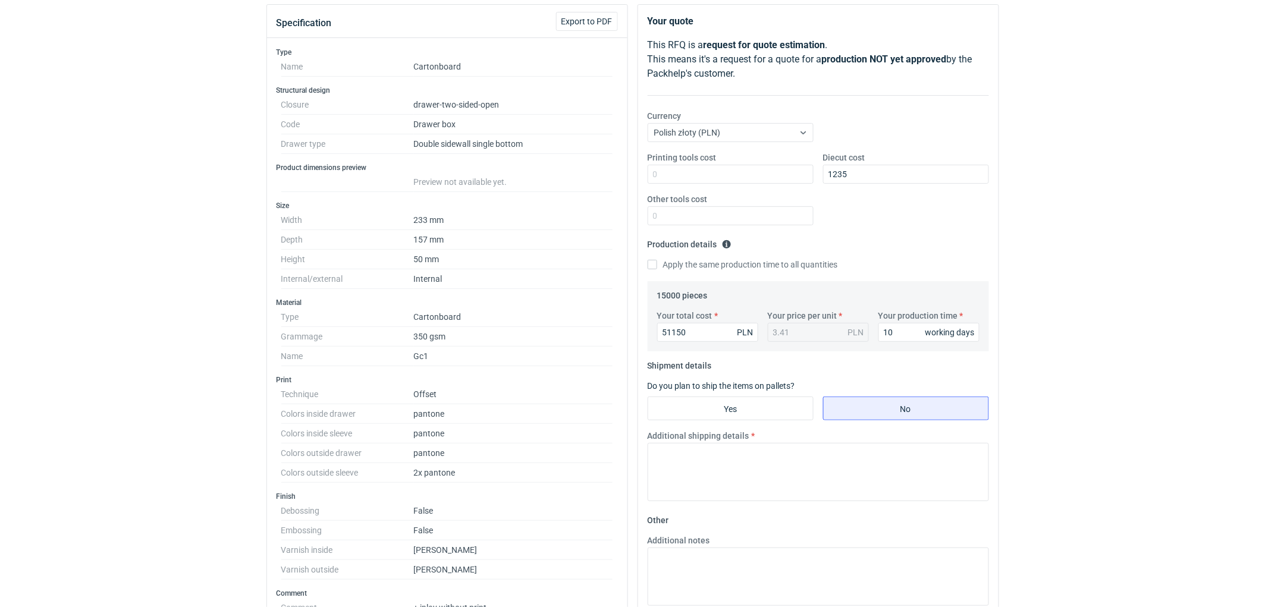
click at [1157, 359] on div "RFQs Specs Designs Items Orders Customers Tools Analytics 11 99+ EM [PERSON_NAM…" at bounding box center [632, 171] width 1265 height 607
click at [754, 465] on textarea "Additional shipping details" at bounding box center [817, 472] width 341 height 58
click at [1192, 381] on div "RFQs Specs Designs Items Orders Customers Tools Analytics 11 99+ EM [PERSON_NAM…" at bounding box center [632, 171] width 1265 height 607
click at [801, 466] on textarea "Additional shipping details" at bounding box center [817, 472] width 341 height 58
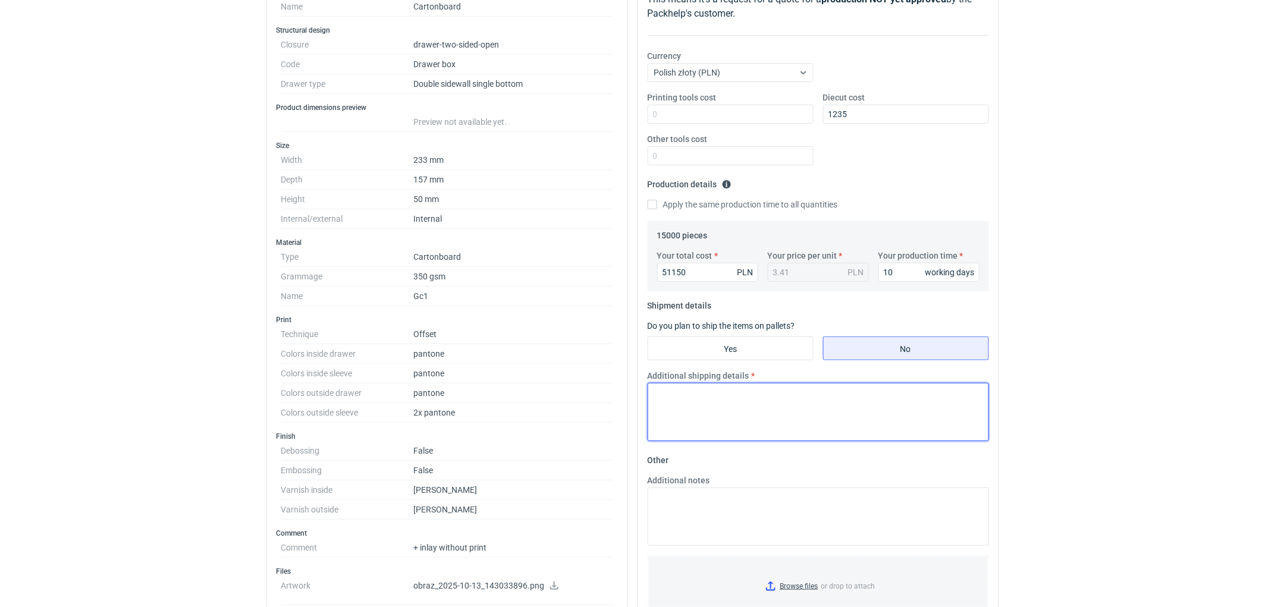
scroll to position [264, 0]
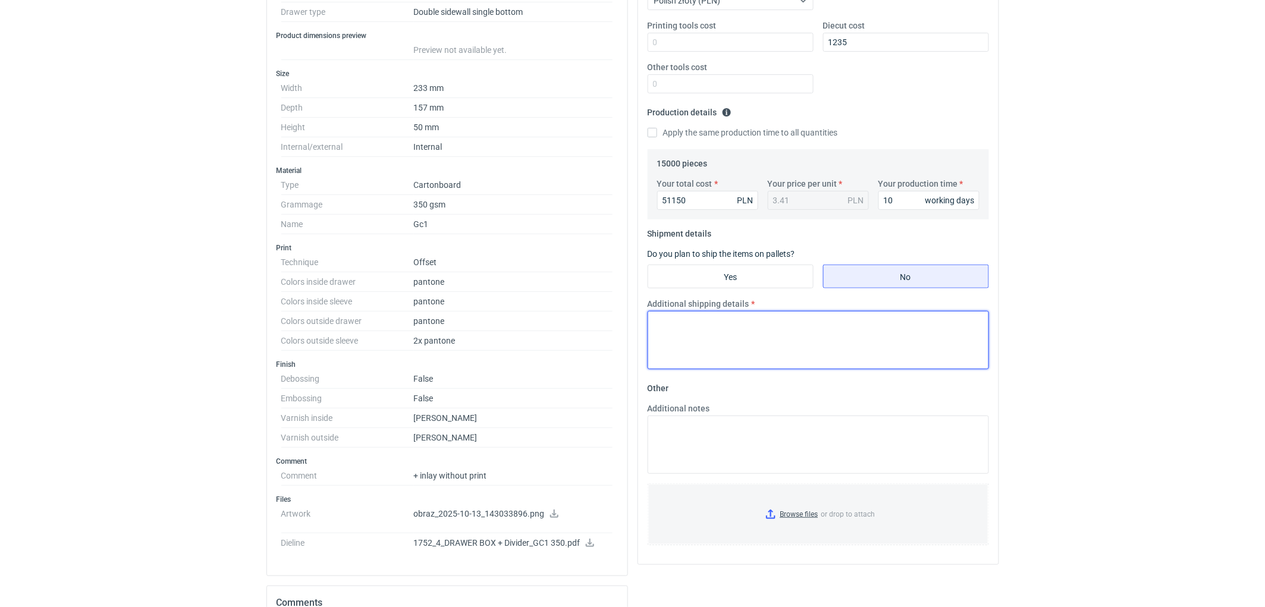
click at [848, 341] on textarea "Additional shipping details" at bounding box center [817, 340] width 341 height 58
type textarea "Wstępnie zakładamy nastepujące pakowanie - 12-13 palet euro."
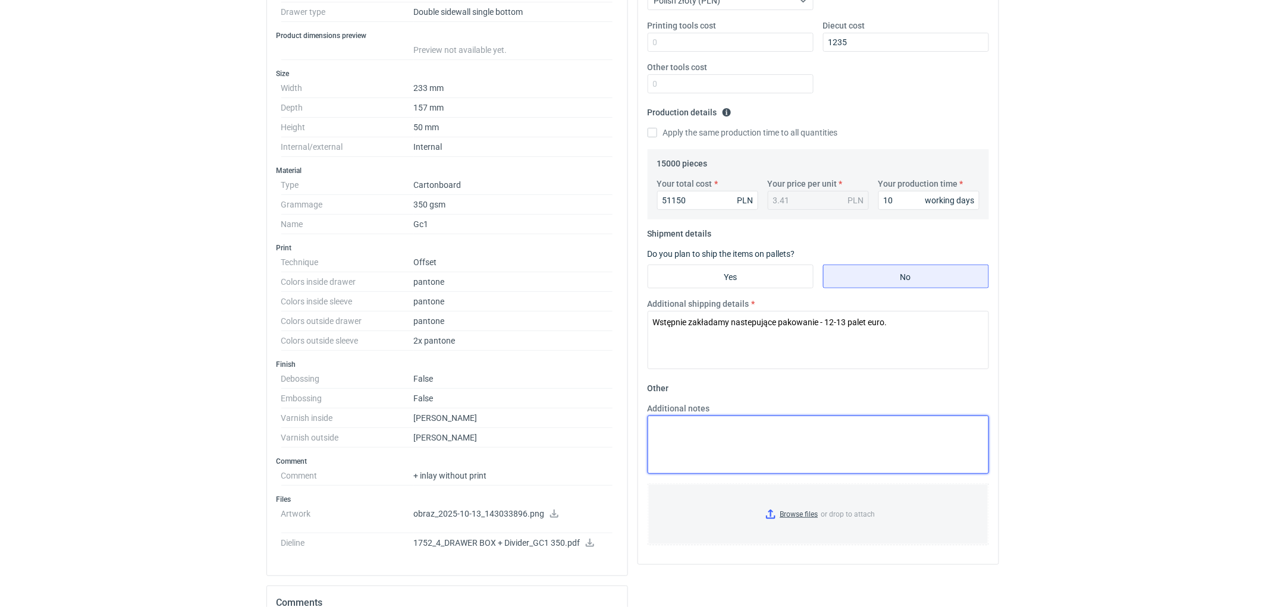
click at [724, 441] on textarea "Additional notes" at bounding box center [817, 445] width 341 height 58
drag, startPoint x: 724, startPoint y: 442, endPoint x: 739, endPoint y: 477, distance: 37.6
click at [739, 477] on div "Additional notes KO" at bounding box center [818, 443] width 351 height 81
click at [711, 435] on textarea "KO" at bounding box center [817, 445] width 341 height 58
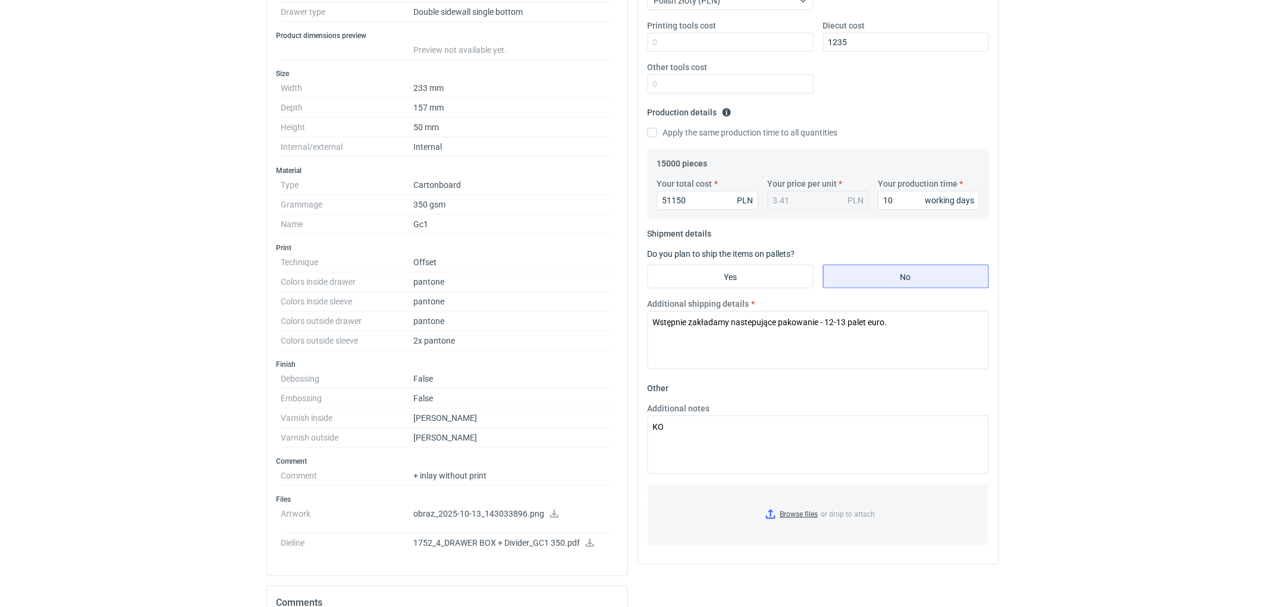
click at [1097, 282] on div "RFQs Specs Designs Items Orders Customers Tools Analytics 11 99+ EM [PERSON_NAM…" at bounding box center [632, 39] width 1265 height 607
click at [712, 429] on textarea "KO" at bounding box center [817, 445] width 341 height 58
click at [691, 429] on textarea "KO" at bounding box center [817, 445] width 341 height 58
click at [690, 423] on textarea "KO" at bounding box center [817, 445] width 341 height 58
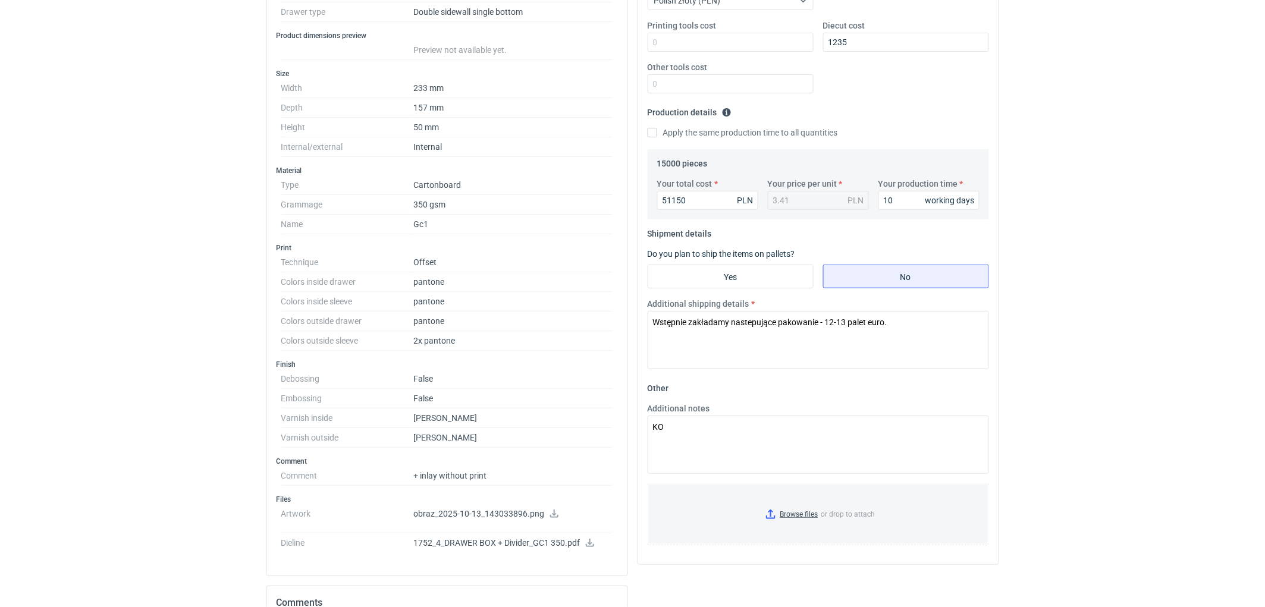
click at [1029, 343] on html "RFQs Specs Designs Items Orders Customers Tools Analytics 11 99+ EM [PERSON_NAM…" at bounding box center [632, 39] width 1265 height 607
click at [709, 430] on textarea "KO" at bounding box center [817, 445] width 341 height 58
click at [709, 429] on textarea "KO" at bounding box center [817, 445] width 341 height 58
click at [729, 423] on textarea "KO 371" at bounding box center [817, 445] width 341 height 58
type textarea "KO 3721/2025."
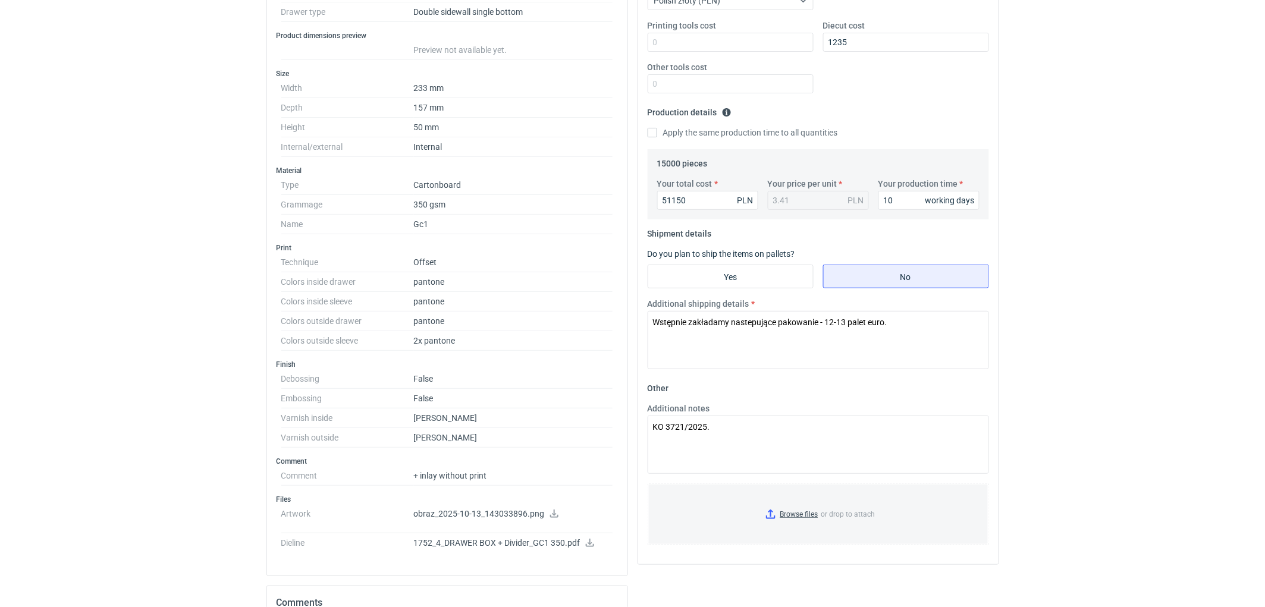
click at [1116, 312] on div "RFQs Specs Designs Items Orders Customers Tools Analytics 11 99+ EM [PERSON_NAM…" at bounding box center [632, 39] width 1265 height 607
click at [693, 430] on textarea "KO 3721/2025." at bounding box center [817, 445] width 341 height 58
click at [727, 436] on textarea "KO 3721/2025." at bounding box center [817, 445] width 341 height 58
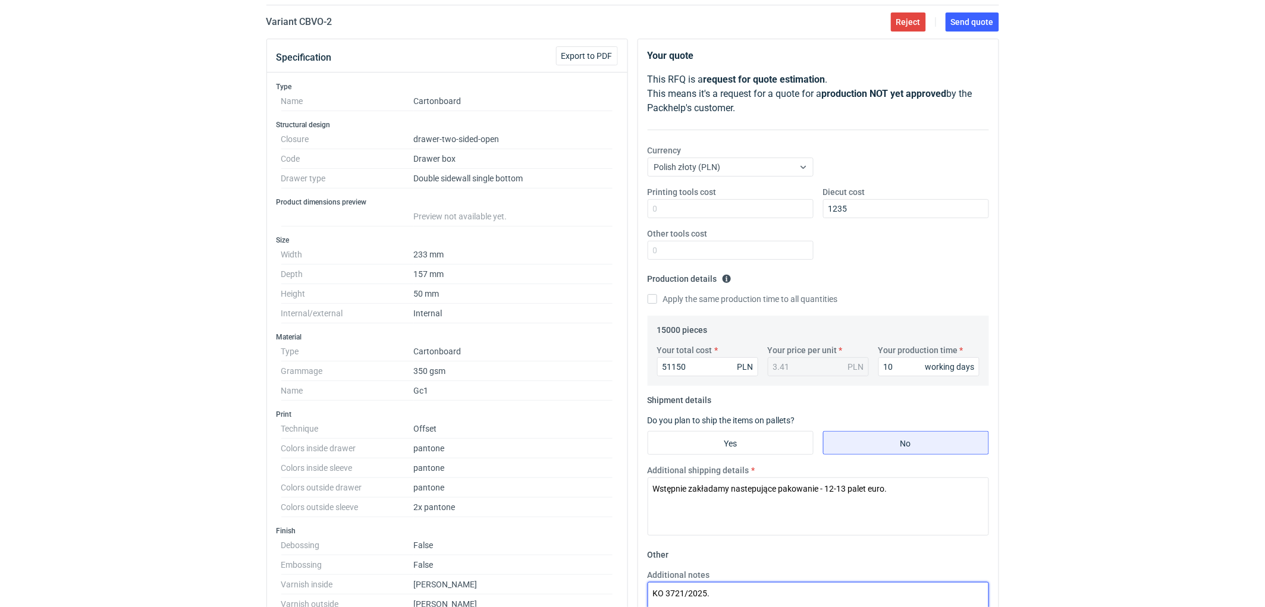
scroll to position [0, 0]
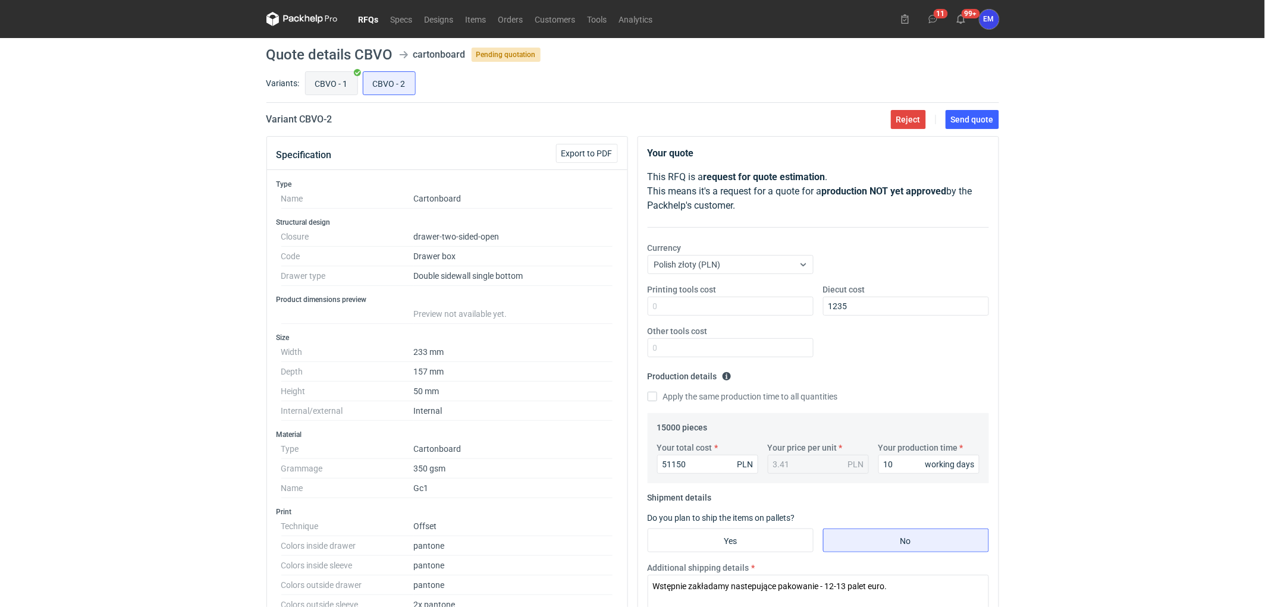
click at [345, 83] on input "CBVO - 1" at bounding box center [332, 83] width 52 height 23
radio input "true"
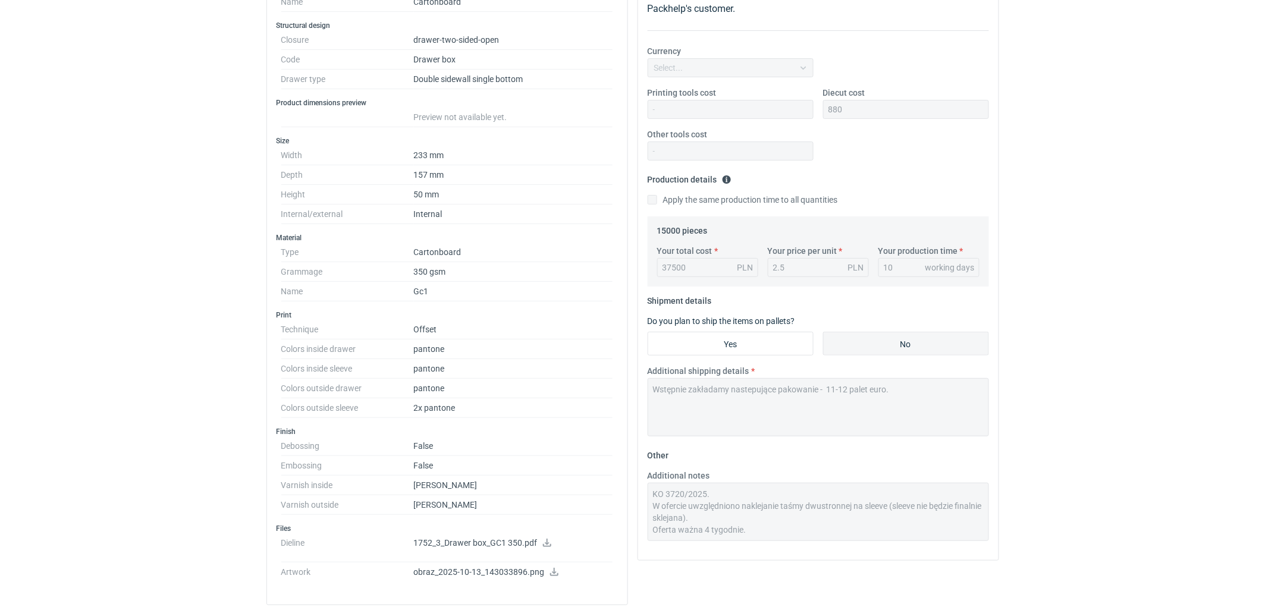
scroll to position [396, 0]
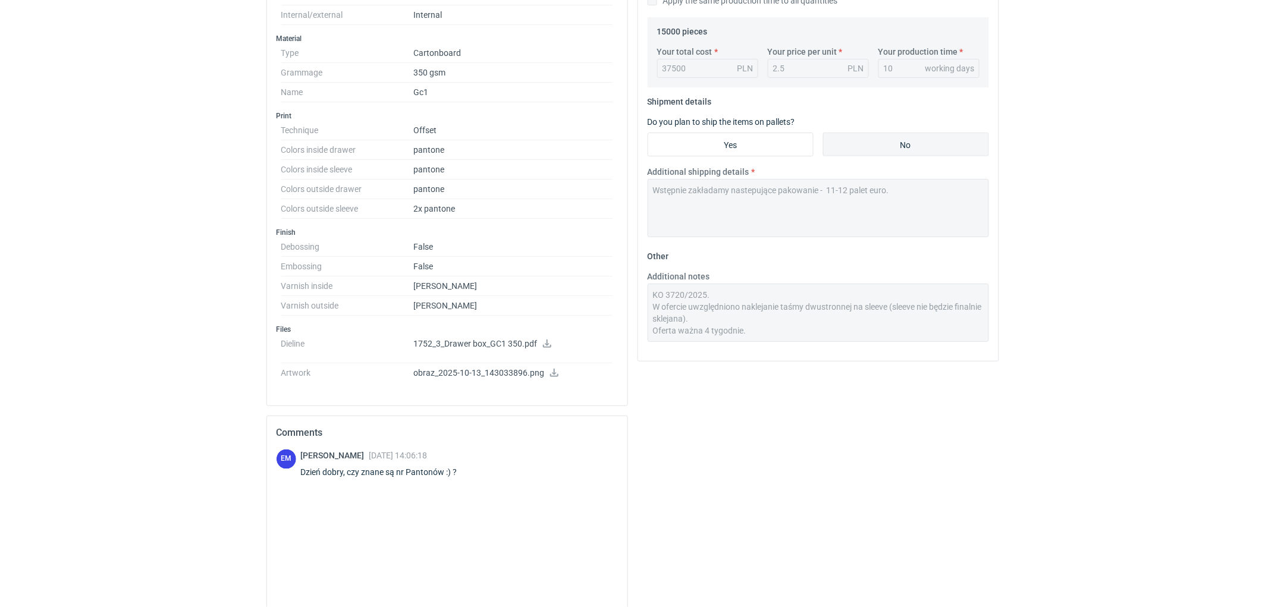
click at [644, 305] on div "Additional notes KO 3720/2025. W ofercie uwzględniono naklejanie taśmy dwustron…" at bounding box center [818, 306] width 351 height 71
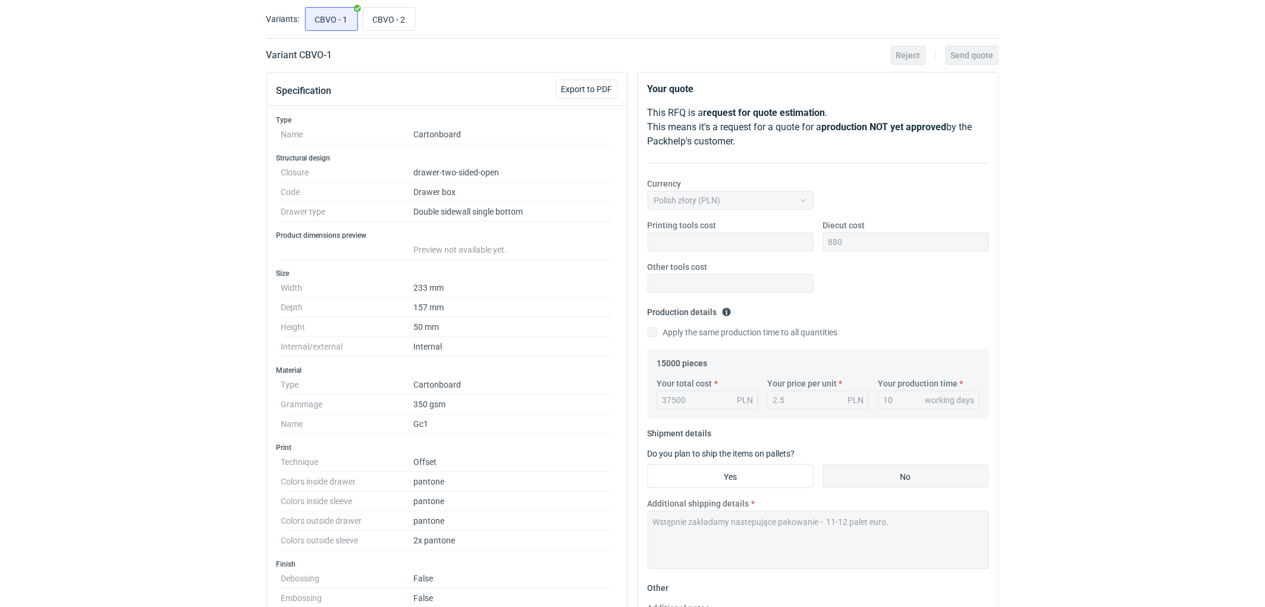
scroll to position [0, 0]
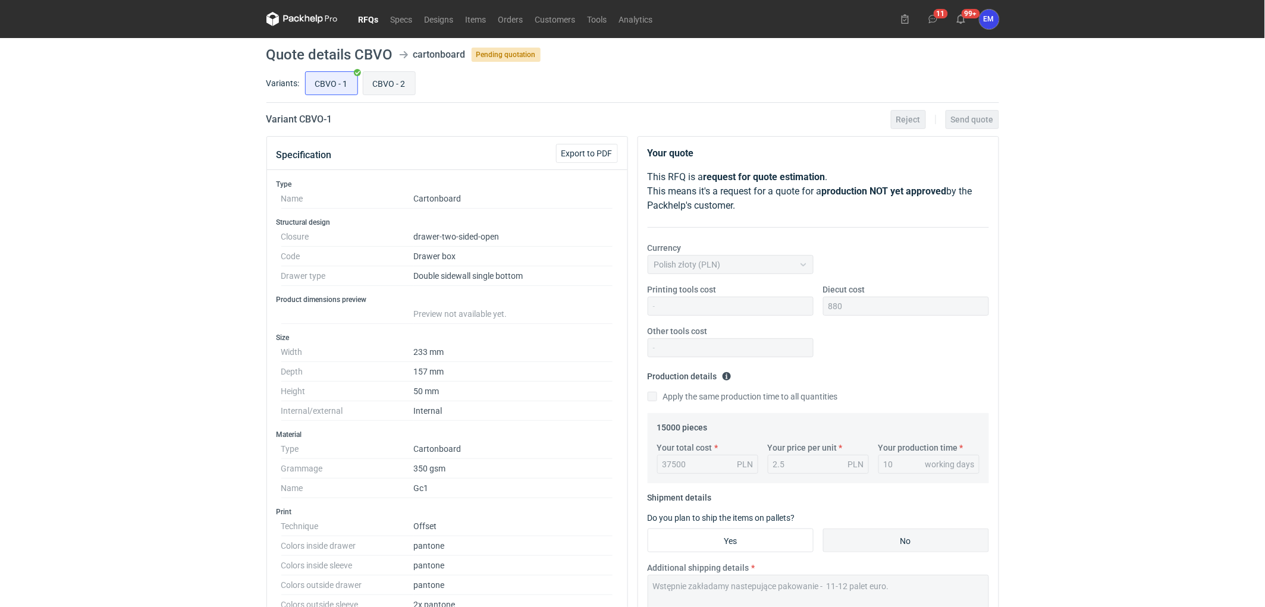
click at [385, 92] on input "CBVO - 2" at bounding box center [389, 83] width 52 height 23
radio input "true"
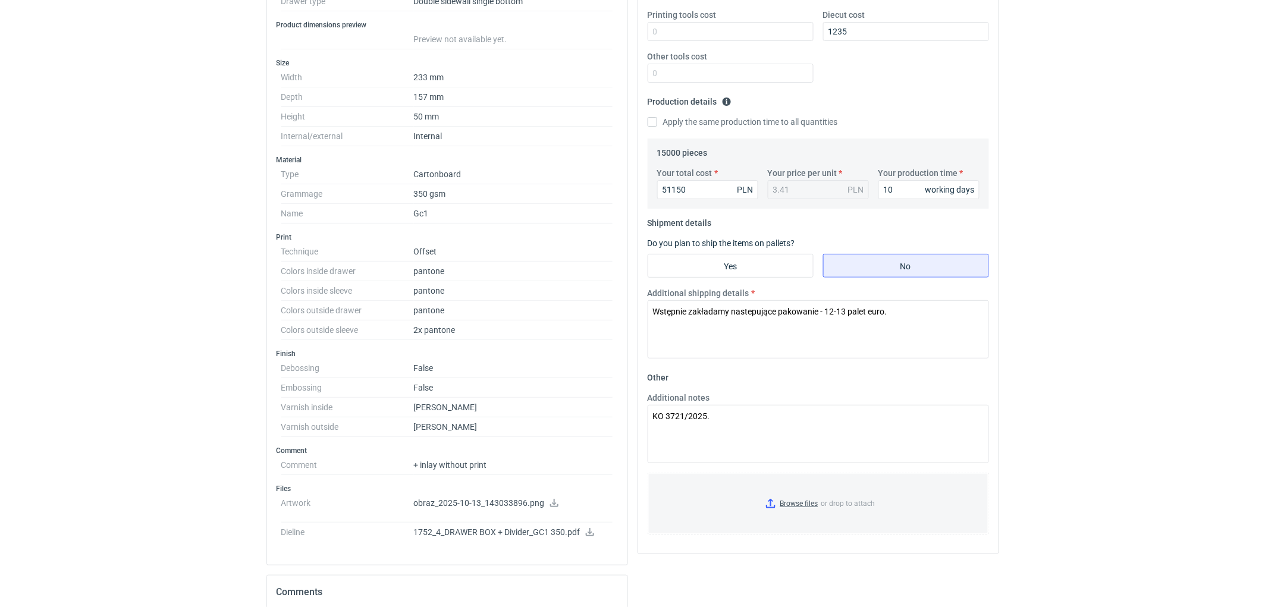
scroll to position [396, 0]
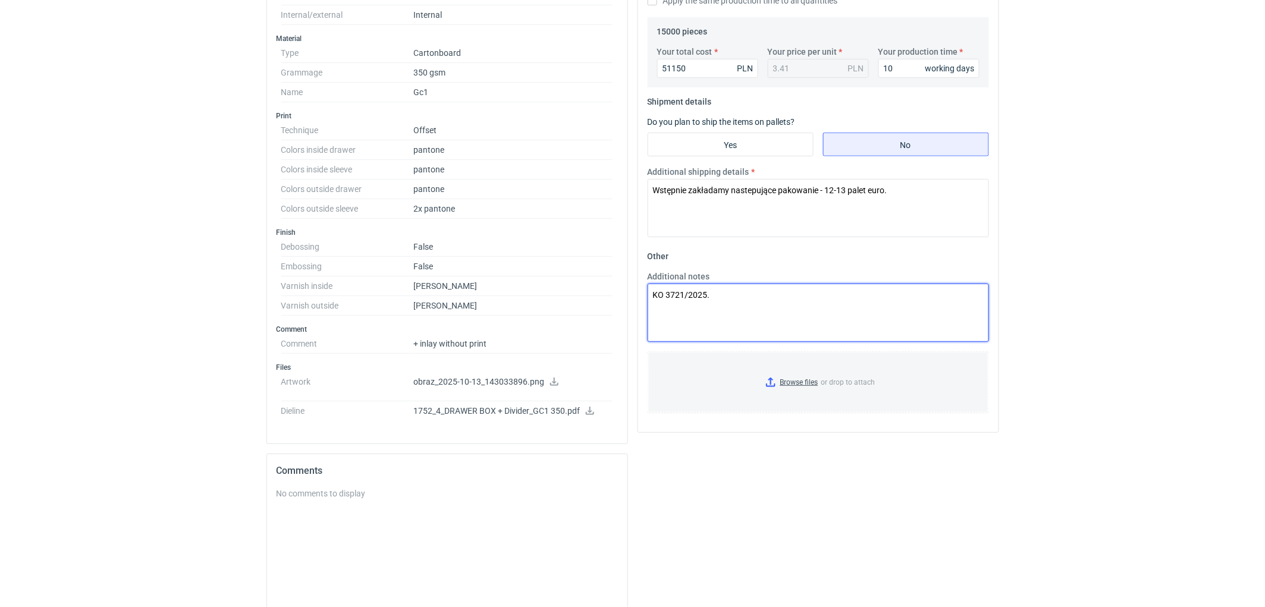
click at [732, 284] on textarea "KO 3721/2025." at bounding box center [817, 313] width 341 height 58
paste textarea "W ofercie uwzględniono naklejanie taśmy dwustronnej na sleeve (sleeve nie będzi…"
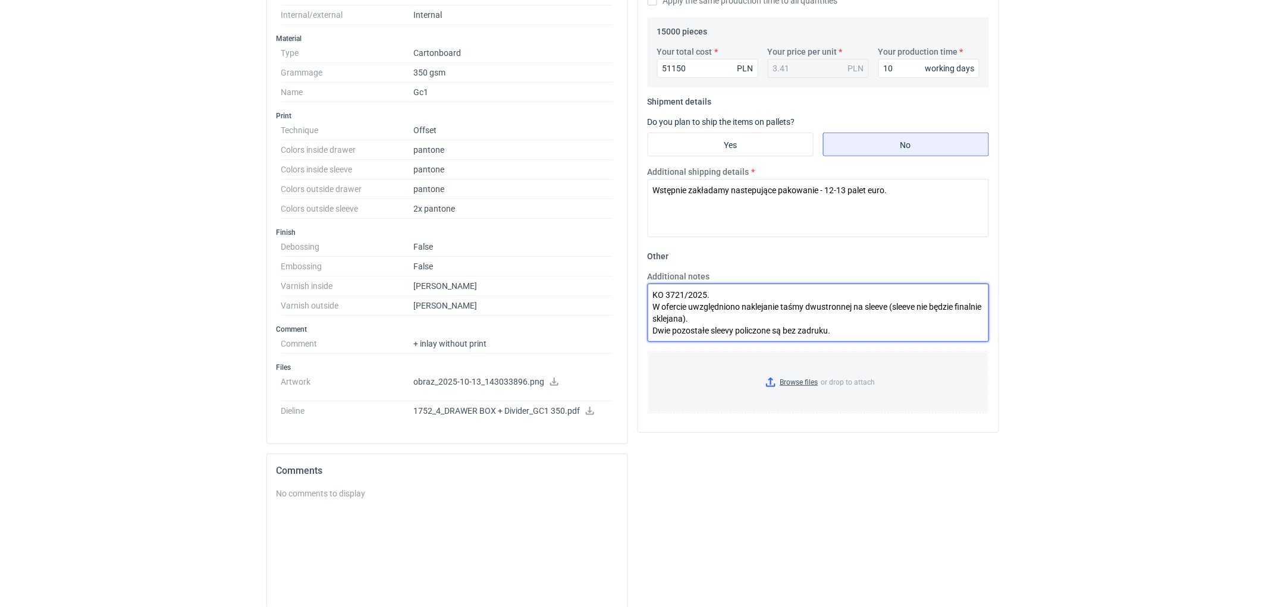
scroll to position [6, 0]
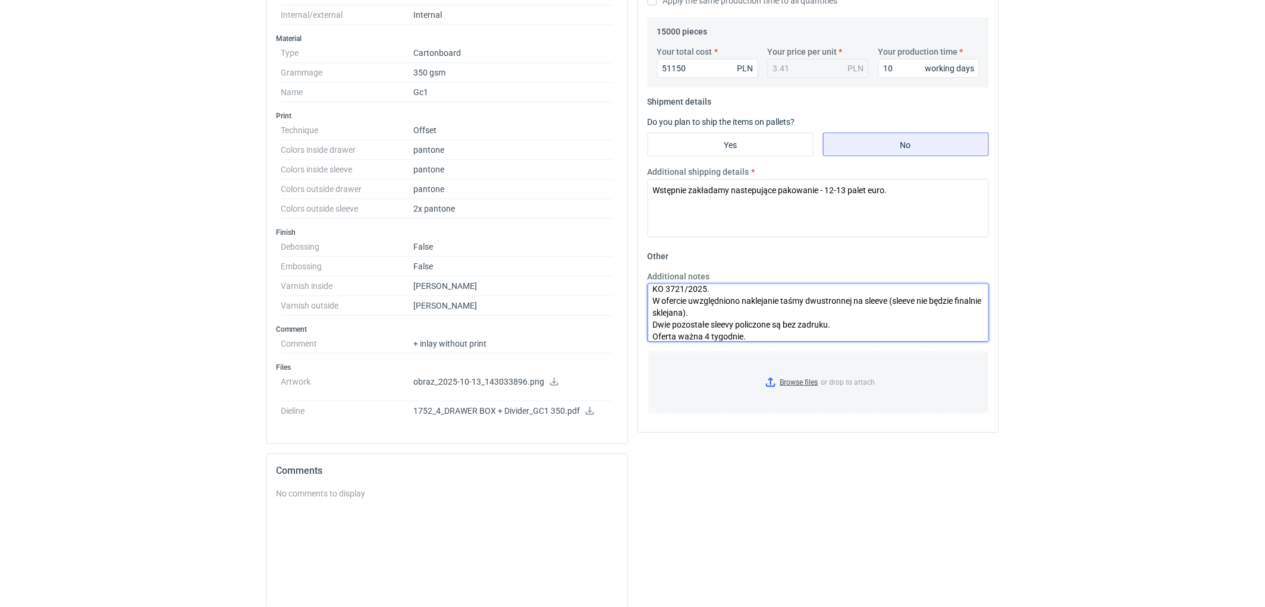
click at [856, 325] on textarea "KO 3721/2025. W ofercie uwzględniono naklejanie taśmy dwustronnej na sleeve (sl…" at bounding box center [817, 313] width 341 height 58
drag, startPoint x: 792, startPoint y: 342, endPoint x: 787, endPoint y: 330, distance: 13.6
click at [790, 337] on div "Additional notes KO 3721/2025. W ofercie uwzględniono naklejanie taśmy dwustron…" at bounding box center [818, 311] width 351 height 81
drag, startPoint x: 787, startPoint y: 329, endPoint x: 793, endPoint y: 333, distance: 6.9
click at [787, 329] on textarea "KO 3721/2025. W ofercie uwzględniono naklejanie taśmy dwustronnej na sleeve (sl…" at bounding box center [817, 313] width 341 height 58
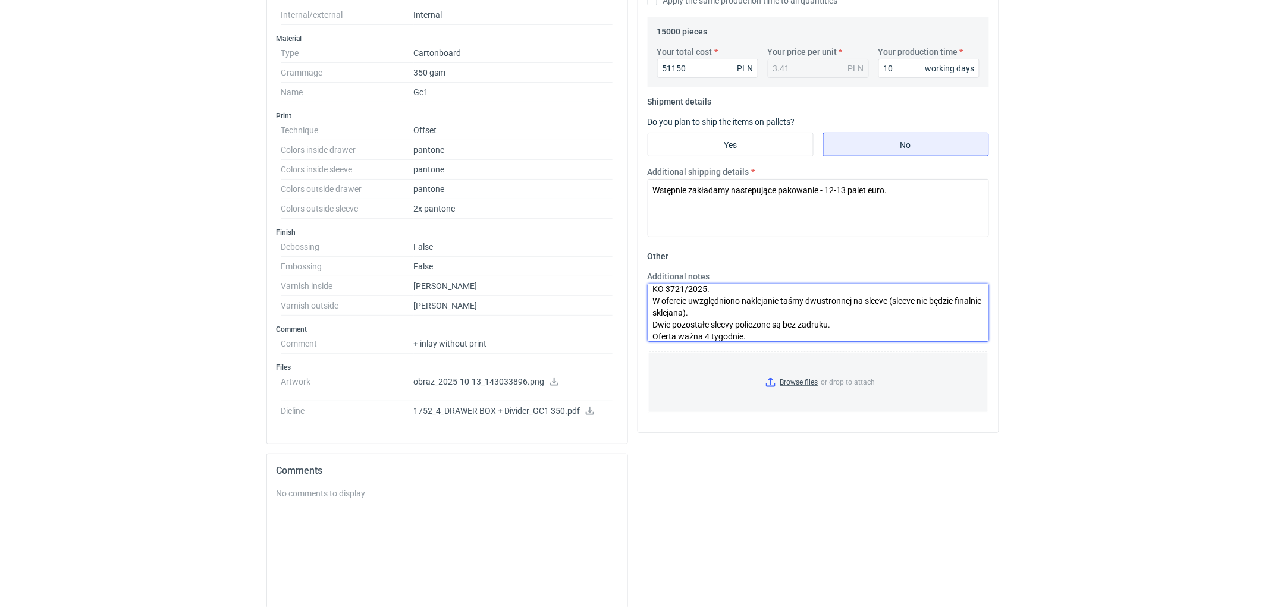
click at [767, 334] on textarea "KO 3721/2025. W ofercie uwzględniono naklejanie taśmy dwustronnej na sleeve (sl…" at bounding box center [817, 313] width 341 height 58
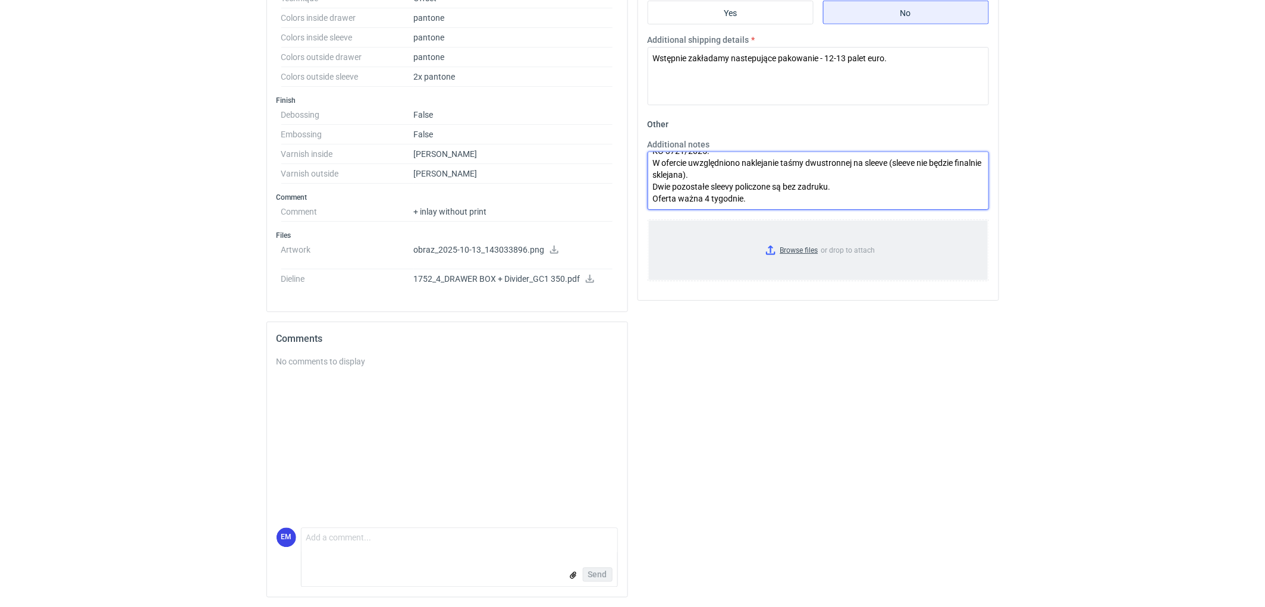
scroll to position [330, 0]
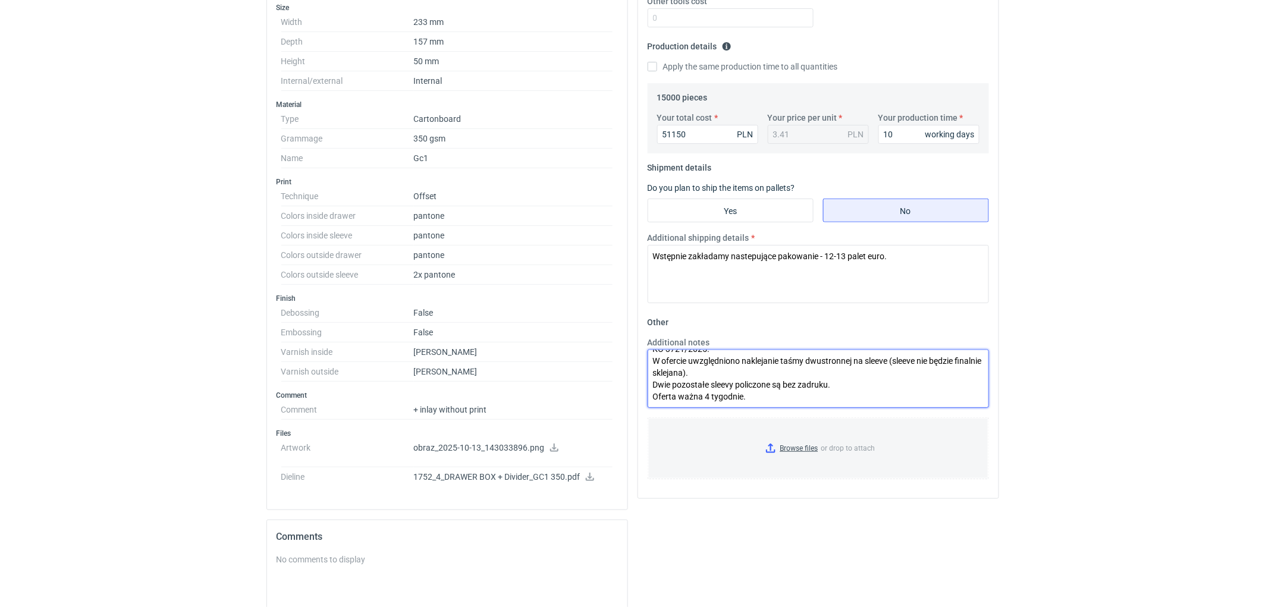
click at [734, 397] on textarea "KO 3721/2025. W ofercie uwzględniono naklejanie taśmy dwustronnej na sleeve (sl…" at bounding box center [817, 379] width 341 height 58
click at [669, 386] on textarea "KO 3721/2025. W ofercie uwzględniono naklejanie taśmy dwustronnej na sleeve (sl…" at bounding box center [817, 379] width 341 height 58
click at [752, 401] on textarea "KO 3721/2025. W ofercie uwzględniono naklejanie taśmy dwustronnej na sleeve (sl…" at bounding box center [817, 379] width 341 height 58
type textarea "KO 3721/2025. W ofercie uwzględniono naklejanie taśmy dwustronnej na sleeve (sl…"
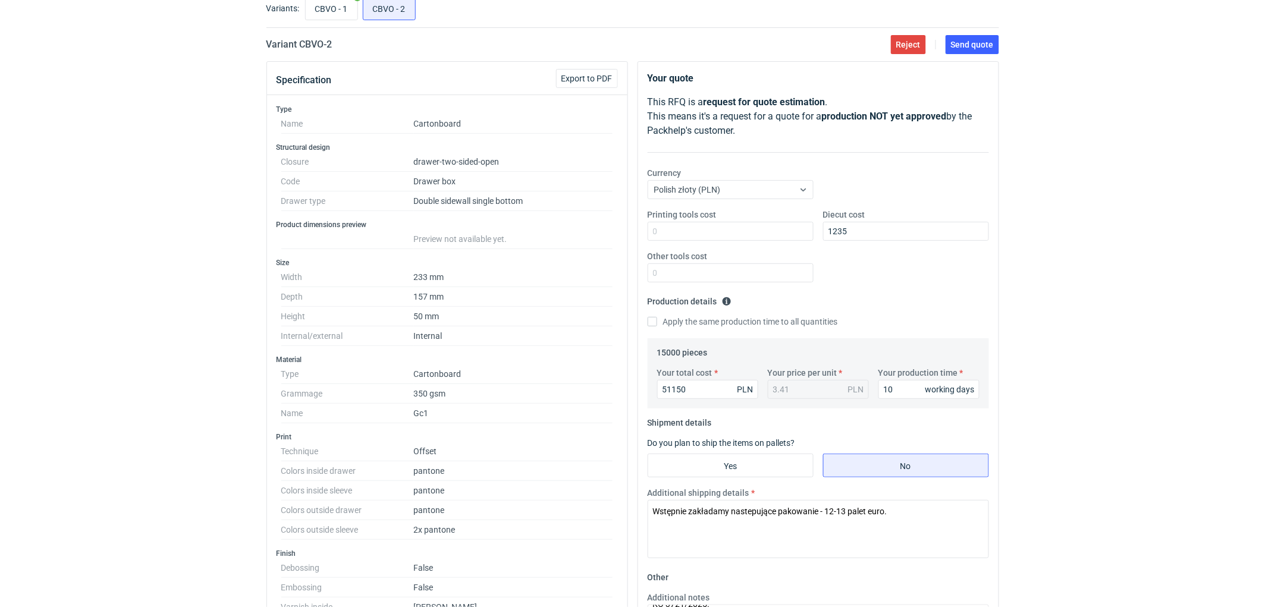
scroll to position [0, 0]
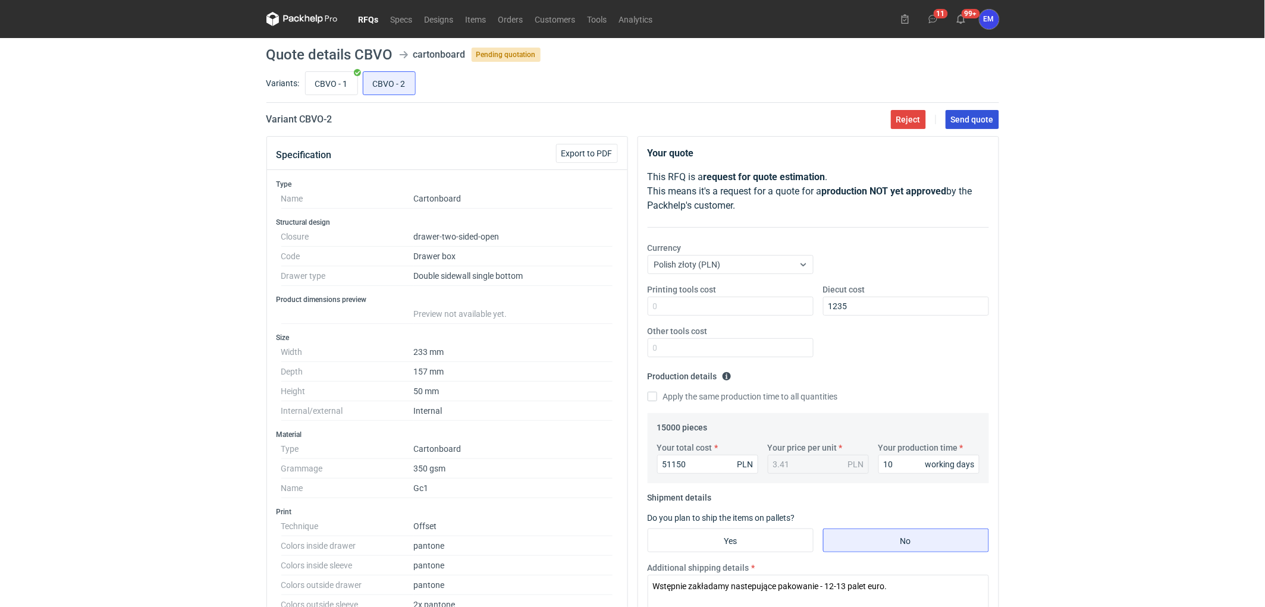
click at [966, 115] on span "Send quote" at bounding box center [972, 119] width 43 height 8
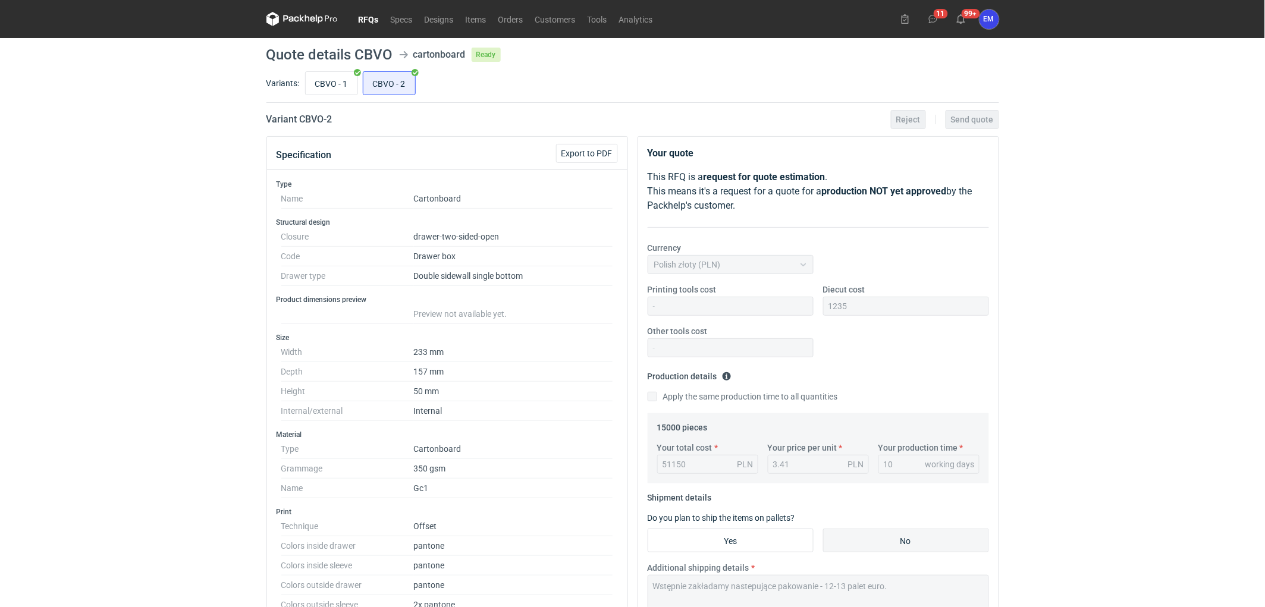
click at [215, 361] on div "RFQs Specs Designs Items Orders Customers Tools Analytics 11 99+ EM [PERSON_NAM…" at bounding box center [632, 303] width 1265 height 607
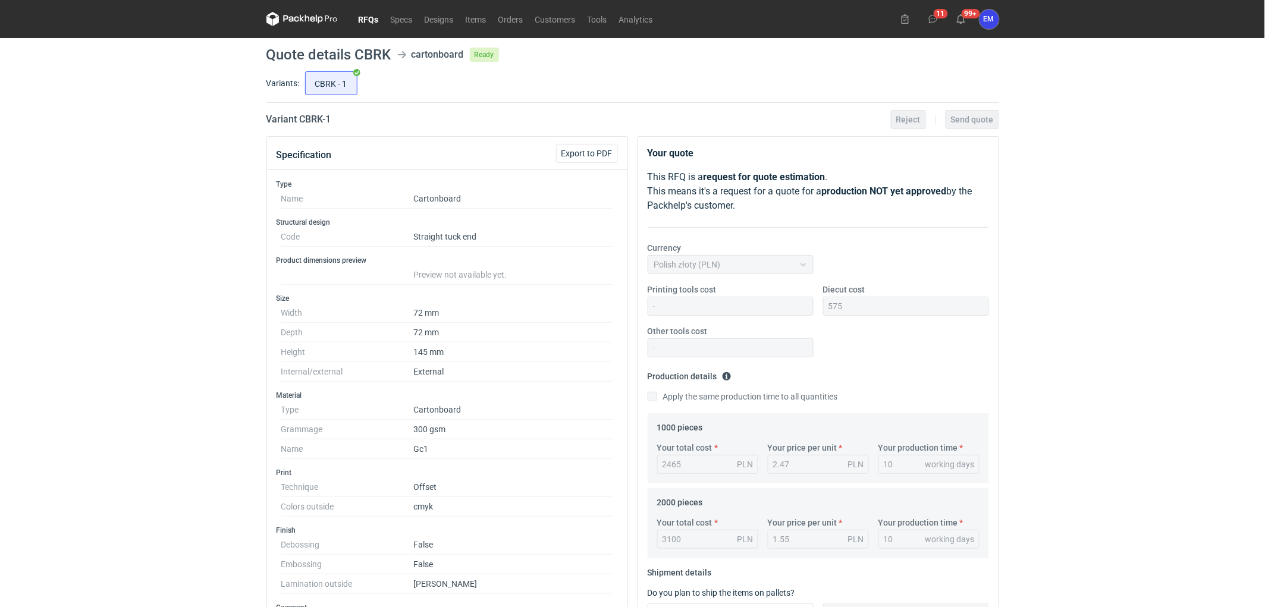
click at [181, 353] on div "RFQs Specs Designs Items Orders Customers Tools Analytics 11 99+ EM Ewelina Mac…" at bounding box center [632, 303] width 1265 height 607
click at [97, 208] on div "RFQs Specs Designs Items Orders Customers Tools Analytics 11 99+ EM Ewelina Mac…" at bounding box center [632, 303] width 1265 height 607
click at [162, 181] on div "RFQs Specs Designs Items Orders Customers Tools Analytics 11 99+ EM Ewelina Mac…" at bounding box center [632, 303] width 1265 height 607
